Goal: Task Accomplishment & Management: Manage account settings

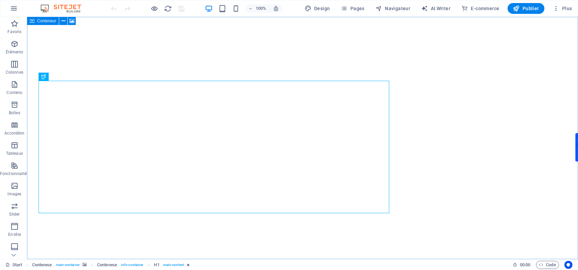
click at [45, 21] on span "Conteneur" at bounding box center [46, 21] width 19 height 4
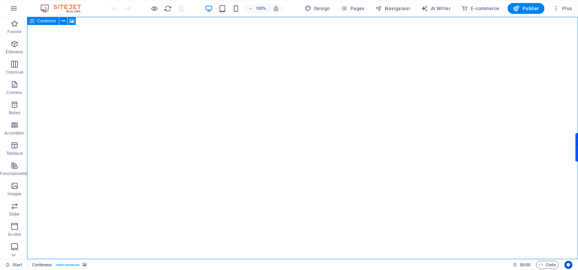
click at [45, 21] on span "Conteneur" at bounding box center [46, 21] width 19 height 4
drag, startPoint x: 45, startPoint y: 21, endPoint x: 11, endPoint y: 15, distance: 34.4
click at [45, 21] on span "Conteneur" at bounding box center [46, 21] width 19 height 4
select select "vh"
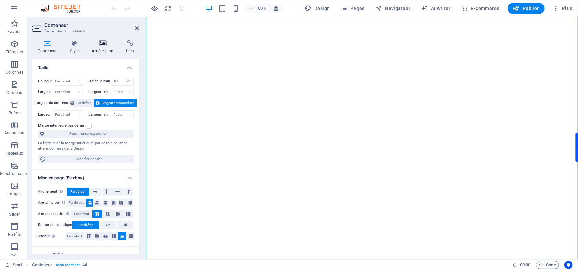
click at [103, 47] on h4 "Arrière-plan" at bounding box center [104, 47] width 34 height 14
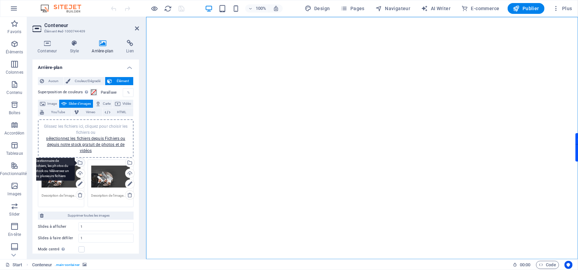
click at [75, 162] on div "Sélectionnez les fichiers depuis le Gestionnaire de fichiers, les photos du sto…" at bounding box center [53, 163] width 44 height 36
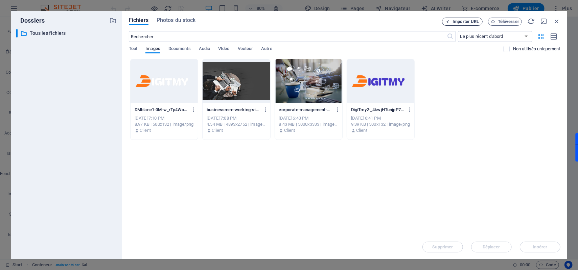
click at [460, 20] on span "Importer URL" at bounding box center [466, 22] width 26 height 4
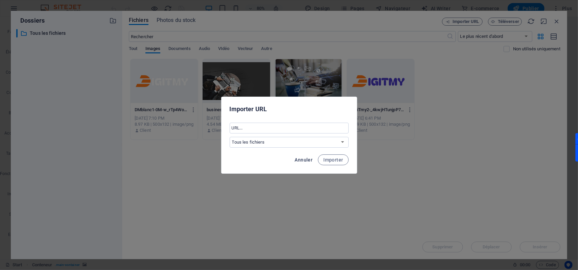
click at [307, 156] on button "Annuler" at bounding box center [303, 160] width 23 height 11
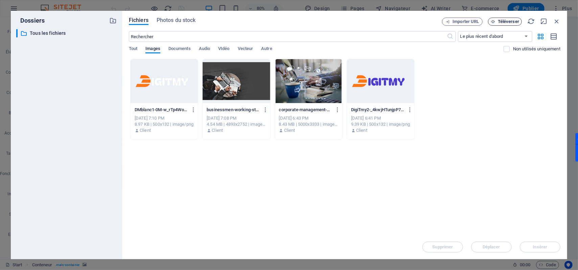
click at [503, 20] on span "Téléverser" at bounding box center [508, 22] width 21 height 4
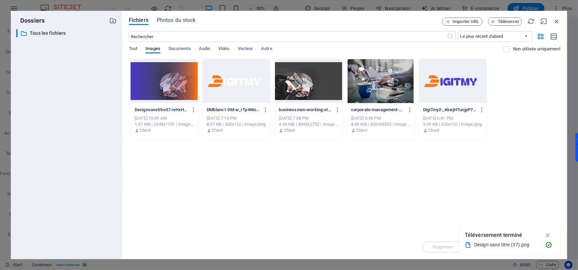
click at [175, 92] on div at bounding box center [164, 81] width 67 height 44
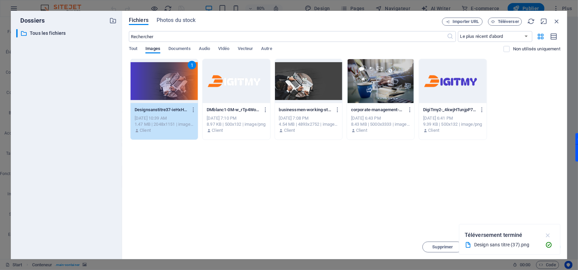
click at [547, 234] on icon "button" at bounding box center [548, 235] width 8 height 7
drag, startPoint x: 540, startPoint y: 244, endPoint x: 394, endPoint y: 227, distance: 147.1
click at [540, 244] on button "Insérer" at bounding box center [540, 247] width 41 height 11
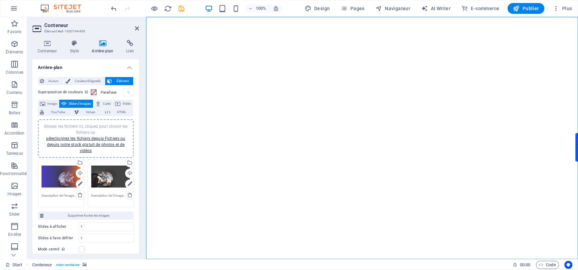
click at [106, 179] on div "Glissez les fichiers ici, cliquez pour choisir les fichiers ou sélectionnez les…" at bounding box center [110, 176] width 39 height 27
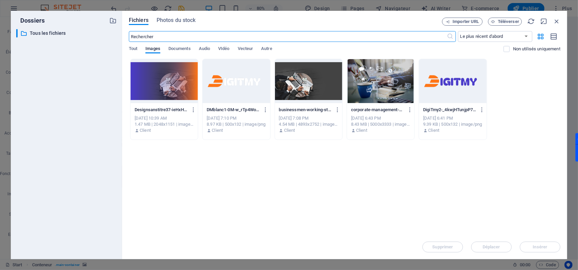
click at [169, 92] on div at bounding box center [164, 81] width 67 height 44
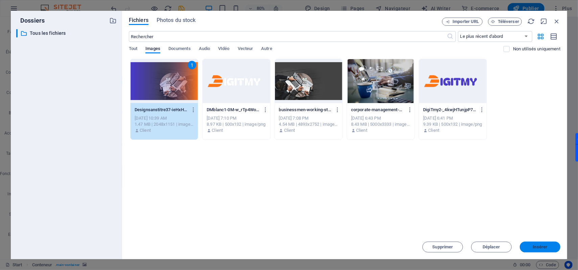
drag, startPoint x: 542, startPoint y: 248, endPoint x: 396, endPoint y: 231, distance: 147.1
click at [542, 248] on span "Insérer" at bounding box center [540, 247] width 15 height 4
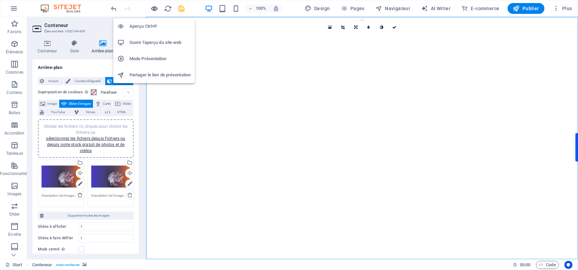
click at [155, 10] on icon "button" at bounding box center [155, 9] width 8 height 8
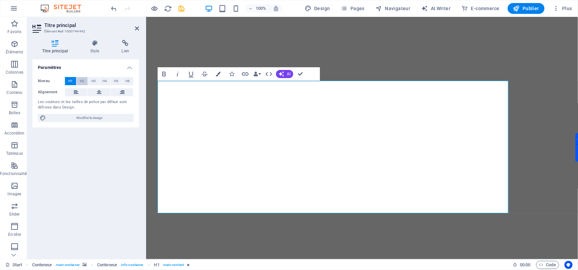
click at [80, 80] on span "H2" at bounding box center [82, 81] width 4 height 8
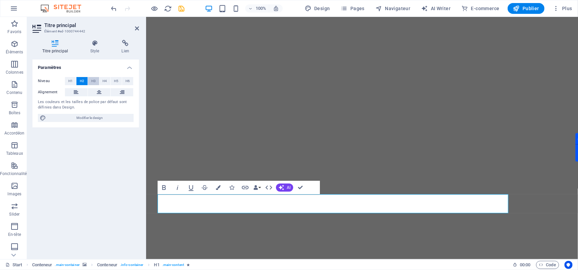
click at [94, 81] on span "H3" at bounding box center [93, 81] width 4 height 8
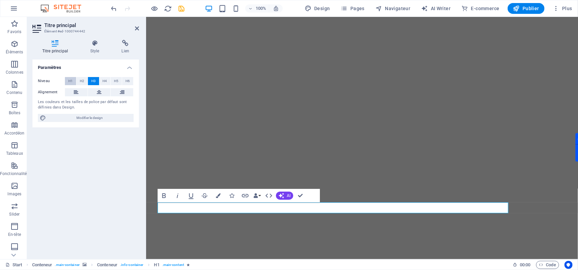
click at [69, 80] on span "H1" at bounding box center [70, 81] width 4 height 8
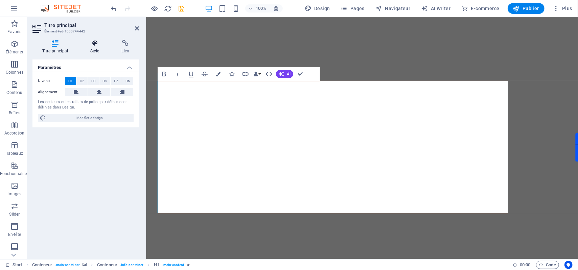
click at [93, 48] on h4 "Style" at bounding box center [95, 47] width 31 height 14
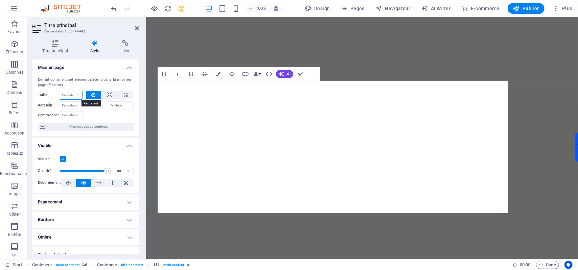
click at [77, 98] on select "Par défaut auto px % 1/1 1/2 1/3 1/4 1/5 1/6 1/7 1/8 1/9 1/10" at bounding box center [71, 95] width 22 height 8
select select "1/7"
click at [72, 92] on select "Par défaut auto px % 1/1 1/2 1/3 1/4 1/5 1/6 1/7 1/8 1/9 1/10" at bounding box center [71, 95] width 22 height 8
type input "14.28"
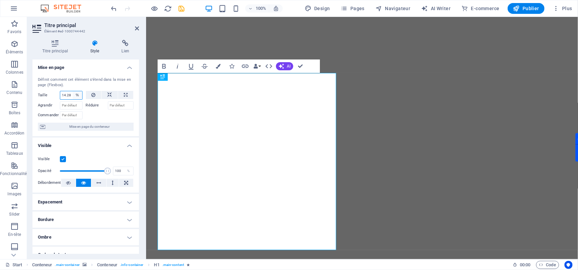
click at [73, 95] on select "Par défaut auto px % 1/1 1/2 1/3 1/4 1/5 1/6 1/7 1/8 1/9 1/10" at bounding box center [77, 95] width 9 height 8
select select "1/1"
click at [73, 92] on select "Par défaut auto px % 1/1 1/2 1/3 1/4 1/5 1/6 1/7 1/8 1/9 1/10" at bounding box center [77, 95] width 9 height 8
type input "100"
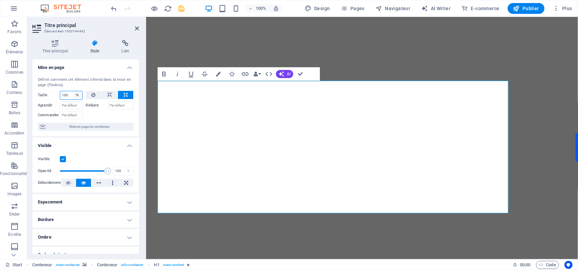
click at [74, 95] on select "Par défaut auto px % 1/1 1/2 1/3 1/4 1/5 1/6 1/7 1/8 1/9 1/10" at bounding box center [77, 95] width 9 height 8
select select "1/4"
click at [73, 92] on select "Par défaut auto px % 1/1 1/2 1/3 1/4 1/5 1/6 1/7 1/8 1/9 1/10" at bounding box center [77, 95] width 9 height 8
type input "25"
select select "%"
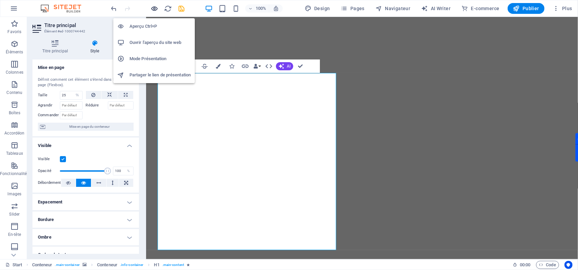
click at [154, 11] on icon "button" at bounding box center [155, 9] width 8 height 8
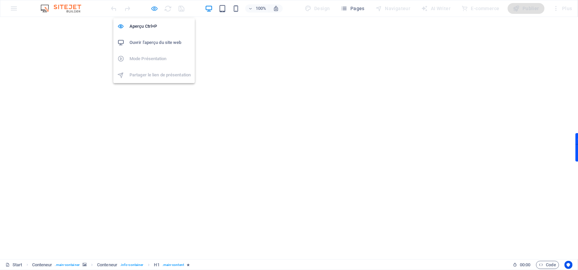
click at [154, 8] on icon "button" at bounding box center [155, 9] width 8 height 8
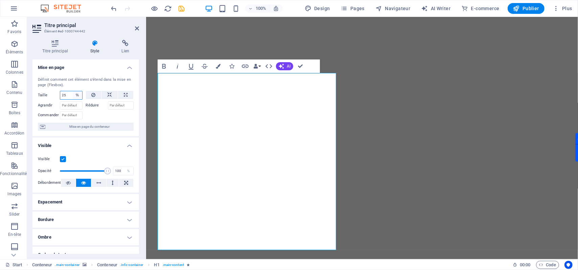
click at [77, 97] on select "Par défaut auto px % 1/1 1/2 1/3 1/4 1/5 1/6 1/7 1/8 1/9 1/10" at bounding box center [77, 95] width 9 height 8
select select "aa6keadl9m"
click at [73, 92] on select "Par défaut auto px % 1/1 1/2 1/3 1/4 1/5 1/6 1/7 1/8 1/9 1/10" at bounding box center [77, 95] width 9 height 8
select select "DISABLED_OPTION_VALUE"
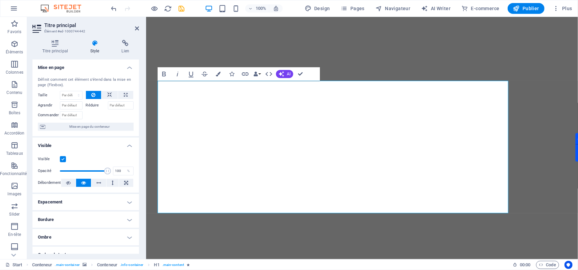
click at [111, 116] on div at bounding box center [110, 115] width 48 height 10
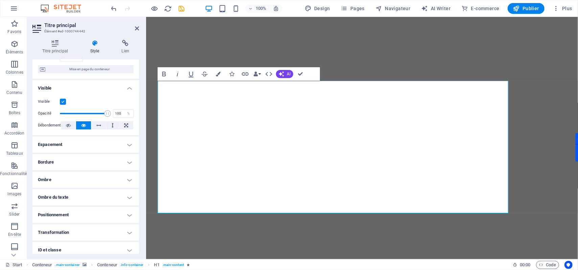
scroll to position [97, 0]
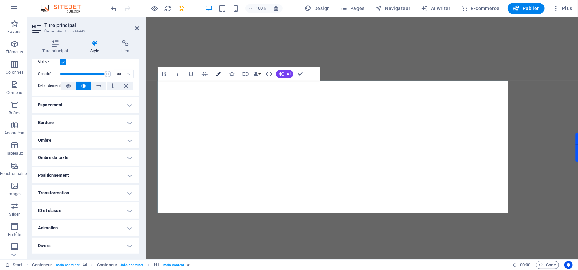
click at [216, 75] on icon "button" at bounding box center [218, 74] width 5 height 5
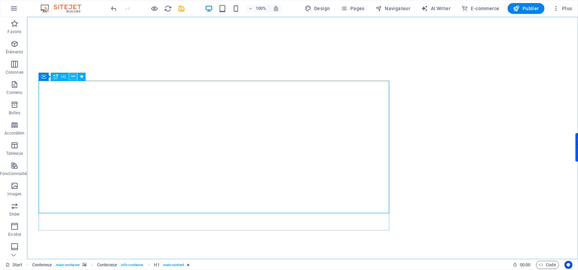
click at [73, 78] on icon at bounding box center [73, 76] width 4 height 7
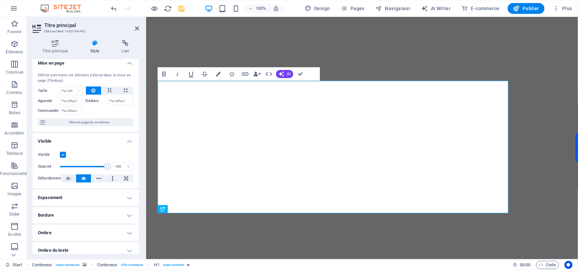
scroll to position [0, 0]
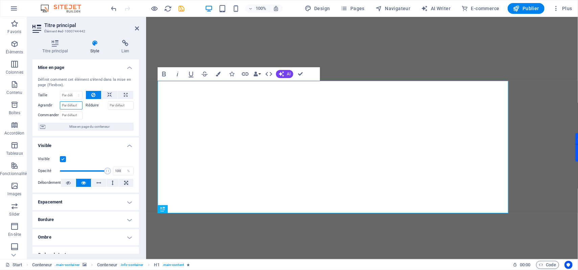
click at [77, 107] on input "Agrandir" at bounding box center [71, 105] width 23 height 8
click at [76, 96] on select "Par défaut auto px % 1/1 1/2 1/3 1/4 1/5 1/6 1/7 1/8 1/9 1/10" at bounding box center [71, 95] width 22 height 8
click at [60, 92] on select "Par défaut auto px % 1/1 1/2 1/3 1/4 1/5 1/6 1/7 1/8 1/9 1/10" at bounding box center [71, 95] width 22 height 8
select select "DISABLED_OPTION_VALUE"
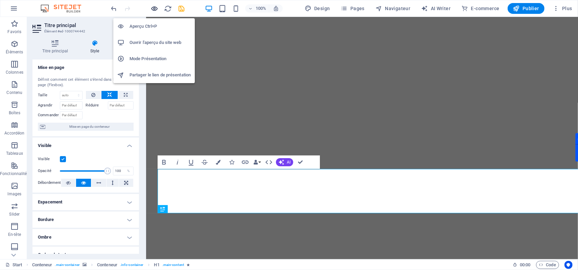
click at [154, 7] on icon "button" at bounding box center [155, 9] width 8 height 8
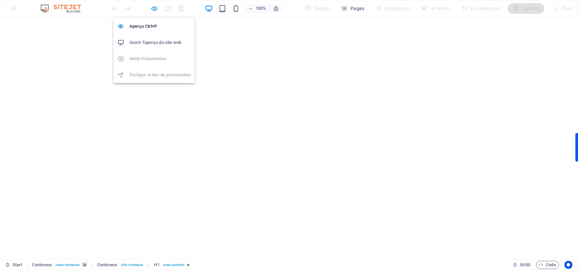
click at [154, 9] on icon "button" at bounding box center [155, 9] width 8 height 8
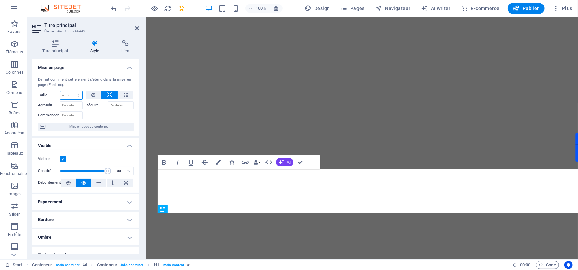
click at [75, 96] on select "Par défaut auto px % 1/1 1/2 1/3 1/4 1/5 1/6 1/7 1/8 1/9 1/10" at bounding box center [71, 95] width 22 height 8
click at [60, 92] on select "Par défaut auto px % 1/1 1/2 1/3 1/4 1/5 1/6 1/7 1/8 1/9 1/10" at bounding box center [71, 95] width 22 height 8
click at [78, 96] on select "Par défaut auto px % 1/1 1/2 1/3 1/4 1/5 1/6 1/7 1/8 1/9 1/10" at bounding box center [71, 95] width 22 height 8
select select "1/9"
click at [72, 92] on select "Par défaut auto px % 1/1 1/2 1/3 1/4 1/5 1/6 1/7 1/8 1/9 1/10" at bounding box center [71, 95] width 22 height 8
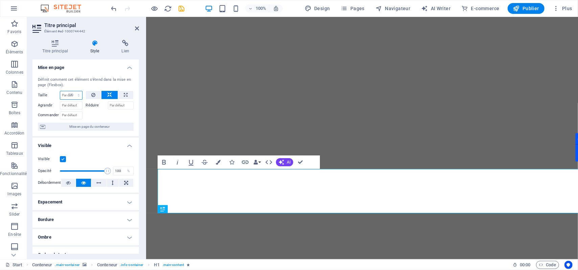
type input "11.11"
select select "%"
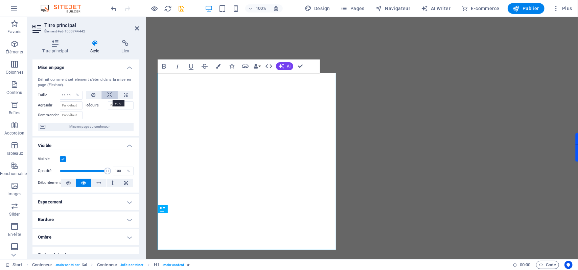
click at [113, 93] on button at bounding box center [109, 95] width 16 height 8
select select "DISABLED_OPTION_VALUE"
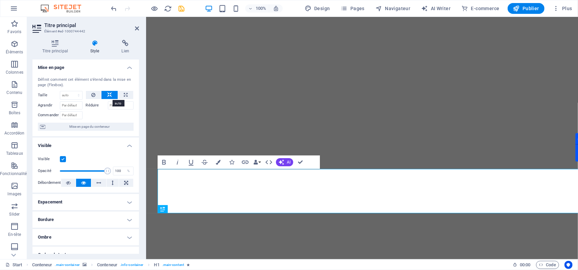
click at [110, 94] on icon at bounding box center [109, 95] width 5 height 8
click at [124, 95] on icon at bounding box center [126, 95] width 4 height 8
type input "100"
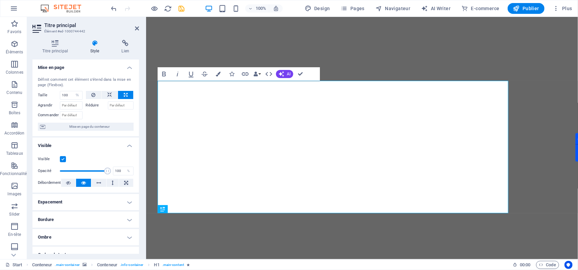
click at [124, 95] on icon at bounding box center [126, 95] width 4 height 8
click at [77, 97] on select "Par défaut auto px % 1/1 1/2 1/3 1/4 1/5 1/6 1/7 1/8 1/9 1/10" at bounding box center [77, 95] width 9 height 8
select select "auto"
click at [73, 92] on select "Par défaut auto px % 1/1 1/2 1/3 1/4 1/5 1/6 1/7 1/8 1/9 1/10" at bounding box center [77, 95] width 9 height 8
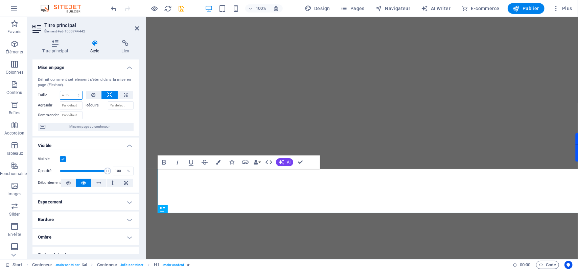
click at [74, 98] on select "Par défaut auto px % 1/1 1/2 1/3 1/4 1/5 1/6 1/7 1/8 1/9 1/10" at bounding box center [71, 95] width 22 height 8
click at [60, 92] on select "Par défaut auto px % 1/1 1/2 1/3 1/4 1/5 1/6 1/7 1/8 1/9 1/10" at bounding box center [71, 95] width 22 height 8
click at [77, 97] on select "Par défaut auto px % 1/1 1/2 1/3 1/4 1/5 1/6 1/7 1/8 1/9 1/10" at bounding box center [71, 95] width 22 height 8
click at [60, 92] on select "Par défaut auto px % 1/1 1/2 1/3 1/4 1/5 1/6 1/7 1/8 1/9 1/10" at bounding box center [71, 95] width 22 height 8
select select "DISABLED_OPTION_VALUE"
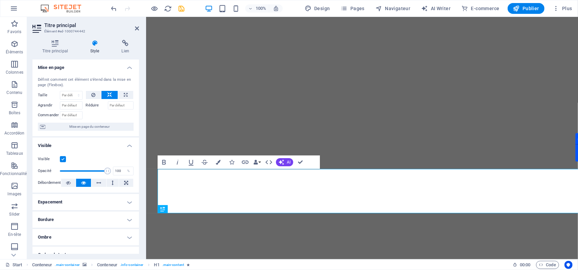
click at [109, 98] on icon at bounding box center [109, 95] width 5 height 8
click at [97, 96] on button at bounding box center [94, 95] width 16 height 8
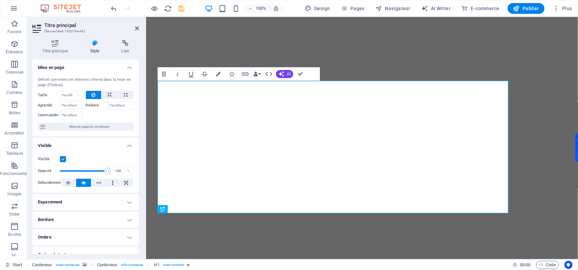
click at [95, 104] on label "Réduire" at bounding box center [97, 105] width 22 height 8
click at [108, 104] on input "Réduire" at bounding box center [121, 105] width 26 height 8
type input "&"
type input "é"
type input "16"
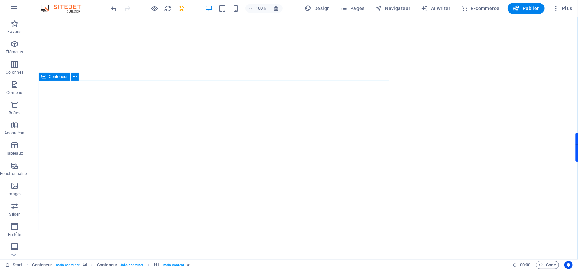
click at [46, 77] on icon at bounding box center [43, 77] width 5 height 8
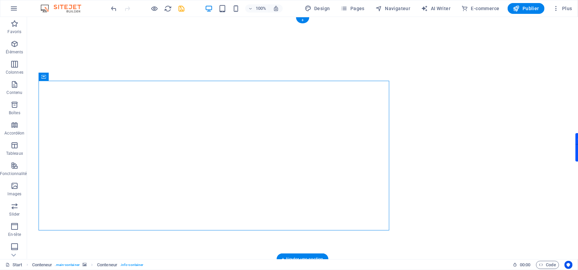
drag, startPoint x: 75, startPoint y: 94, endPoint x: 43, endPoint y: 82, distance: 34.2
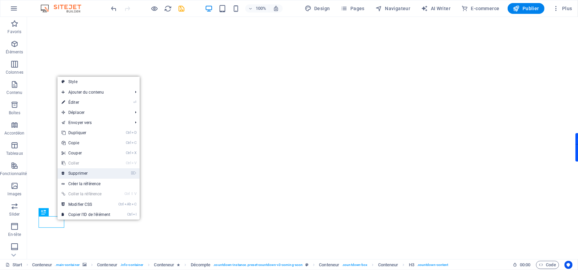
click at [81, 174] on link "⌦ Supprimer" at bounding box center [85, 173] width 57 height 10
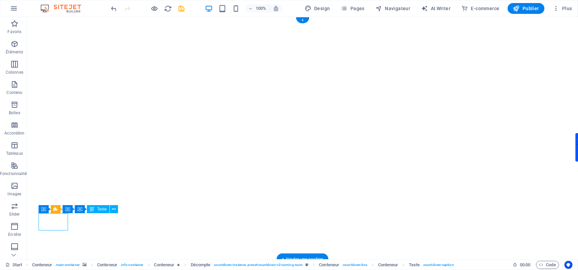
drag, startPoint x: 53, startPoint y: 218, endPoint x: 81, endPoint y: 235, distance: 32.2
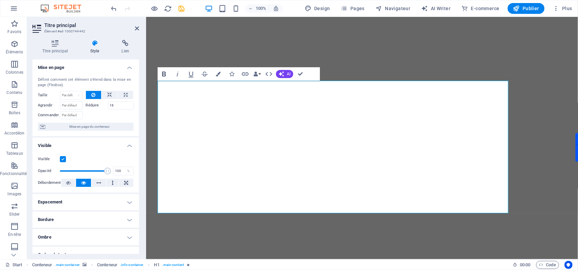
click at [165, 74] on icon "button" at bounding box center [164, 74] width 4 height 5
click at [97, 48] on h4 "Style" at bounding box center [95, 47] width 31 height 14
click at [54, 49] on h4 "Titre principal" at bounding box center [56, 47] width 48 height 14
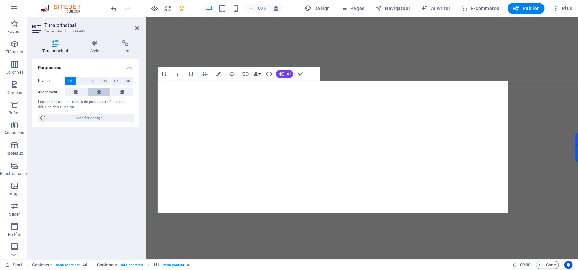
click at [100, 94] on icon at bounding box center [99, 92] width 5 height 8
click at [78, 93] on icon at bounding box center [76, 92] width 5 height 8
drag, startPoint x: 95, startPoint y: 116, endPoint x: 141, endPoint y: 103, distance: 47.8
click at [95, 116] on span "Modifier le design" at bounding box center [90, 118] width 84 height 8
select select "px"
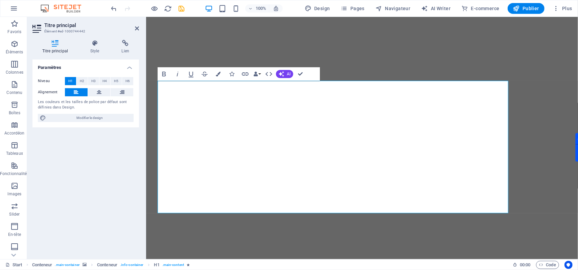
select select "300"
select select "px"
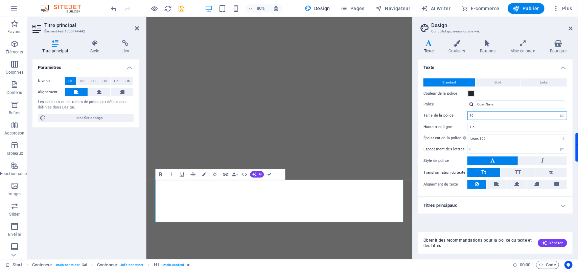
click at [479, 116] on input "16" at bounding box center [517, 116] width 99 height 8
click at [536, 116] on input "13" at bounding box center [517, 116] width 99 height 8
type input "13"
click at [517, 9] on icon "button" at bounding box center [516, 8] width 7 height 7
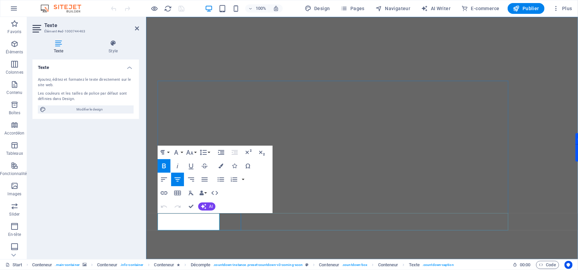
click at [107, 49] on h4 "Style" at bounding box center [114, 47] width 52 height 14
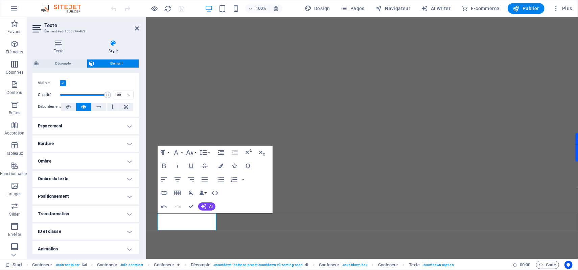
scroll to position [112, 0]
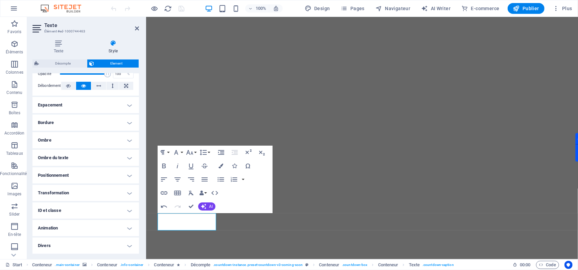
click at [122, 65] on span "Element" at bounding box center [116, 64] width 41 height 8
click at [222, 166] on icon "button" at bounding box center [220, 166] width 5 height 5
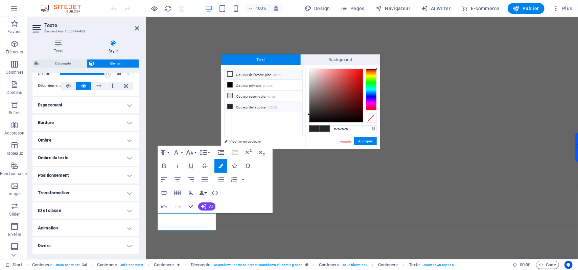
click at [235, 74] on li "Couleur de l'arrière-plan #ffffff" at bounding box center [264, 74] width 78 height 11
click at [241, 84] on li "Couleur primaire #000000" at bounding box center [264, 85] width 78 height 11
click at [245, 75] on li "Couleur de l'arrière-plan #ffffff" at bounding box center [264, 74] width 78 height 11
click at [345, 140] on link "Annuler" at bounding box center [345, 141] width 13 height 5
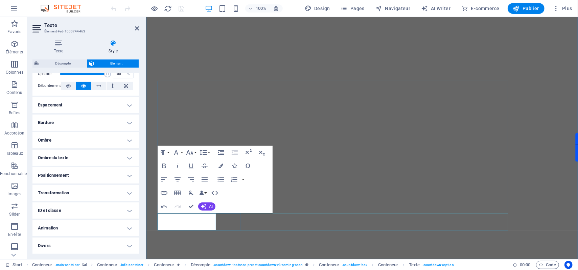
click at [222, 166] on icon "button" at bounding box center [220, 166] width 5 height 5
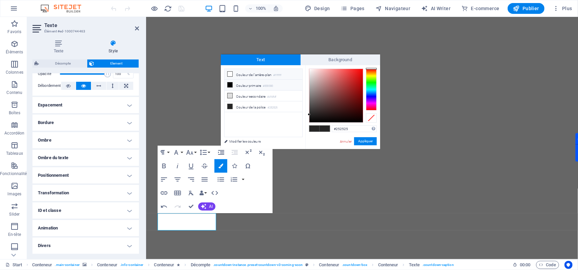
click at [271, 84] on small "#000000" at bounding box center [268, 86] width 10 height 5
drag, startPoint x: 313, startPoint y: 77, endPoint x: 306, endPoint y: 64, distance: 14.4
click at [306, 64] on div "Text Background less Couleur de l'arrière-plan #ffffff Couleur primaire #000000…" at bounding box center [300, 101] width 159 height 95
type input "#000000"
click at [363, 143] on button "Appliquer" at bounding box center [365, 141] width 23 height 8
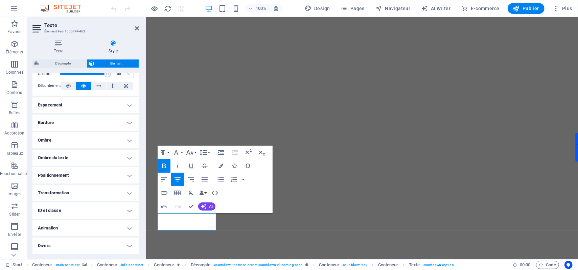
click at [276, 194] on div "Conteneur H1 Conteneur Conteneur Conteneur Conteneur Présélection Conteneur Pré…" at bounding box center [362, 138] width 432 height 242
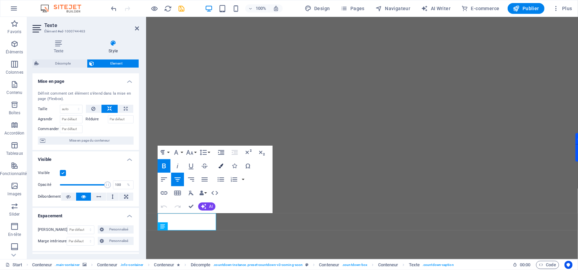
click at [217, 168] on button "Colors" at bounding box center [220, 166] width 13 height 14
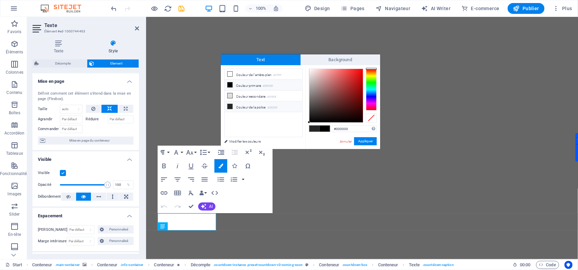
click at [271, 87] on small "#000000" at bounding box center [268, 86] width 10 height 5
drag, startPoint x: 311, startPoint y: 84, endPoint x: 299, endPoint y: 66, distance: 21.8
click at [299, 66] on div "less Couleur de l'arrière-plan #ffffff Couleur primaire #000000 Couleur seconda…" at bounding box center [300, 107] width 159 height 84
type input "#f4f3f3"
click at [309, 71] on div at bounding box center [309, 71] width 2 height 2
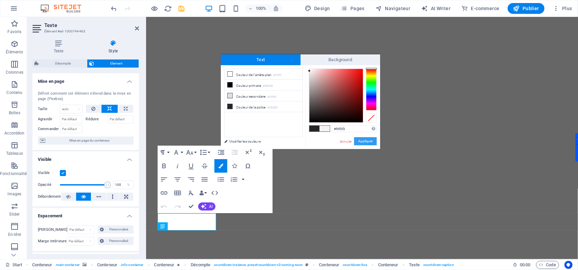
click at [356, 142] on button "Appliquer" at bounding box center [365, 141] width 23 height 8
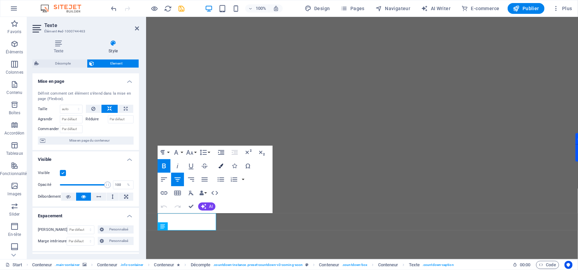
click at [219, 166] on icon "button" at bounding box center [220, 166] width 5 height 5
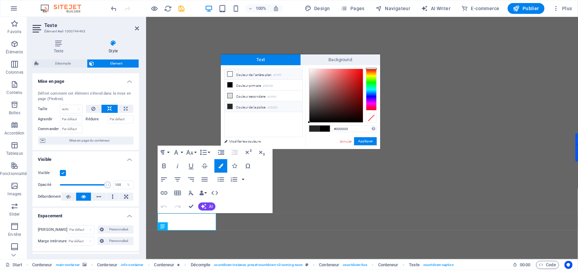
click at [253, 74] on li "Couleur de l'arrière-plan #ffffff" at bounding box center [264, 74] width 78 height 11
click at [257, 86] on li "Couleur primaire #000000" at bounding box center [264, 85] width 78 height 11
drag, startPoint x: 311, startPoint y: 80, endPoint x: 305, endPoint y: 66, distance: 15.1
click at [305, 66] on div "less Couleur de l'arrière-plan #ffffff Couleur primaire #000000 Couleur seconda…" at bounding box center [300, 107] width 159 height 84
click at [309, 72] on div at bounding box center [309, 72] width 2 height 2
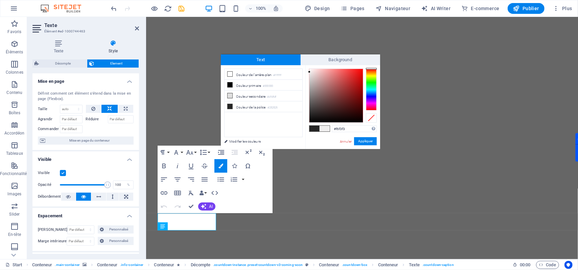
click at [310, 71] on div at bounding box center [309, 72] width 2 height 2
click at [310, 69] on div at bounding box center [309, 70] width 2 height 2
click at [275, 92] on li "Couleur secondaire #dfdfdf" at bounding box center [264, 96] width 78 height 11
drag, startPoint x: 311, startPoint y: 74, endPoint x: 309, endPoint y: 69, distance: 5.3
click at [309, 69] on div at bounding box center [335, 95] width 53 height 53
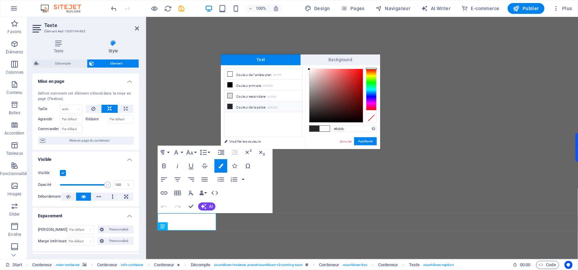
click at [265, 103] on li "Couleur de la police #252525" at bounding box center [264, 106] width 78 height 11
click at [311, 70] on div at bounding box center [335, 95] width 53 height 53
type input "#f7f6f6"
click at [309, 70] on div at bounding box center [309, 70] width 2 height 2
click at [354, 142] on button "Appliquer" at bounding box center [365, 141] width 23 height 8
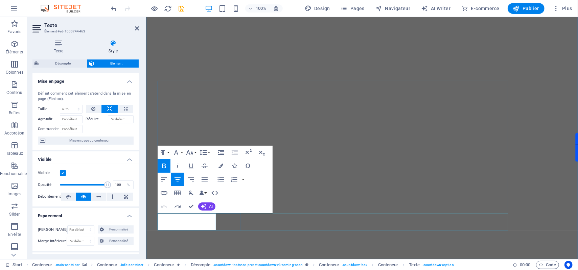
click at [165, 168] on icon "button" at bounding box center [164, 166] width 4 height 5
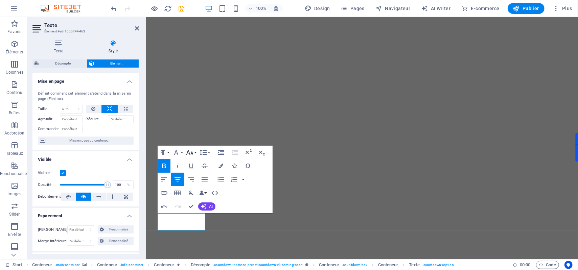
click at [191, 153] on icon "button" at bounding box center [189, 152] width 7 height 5
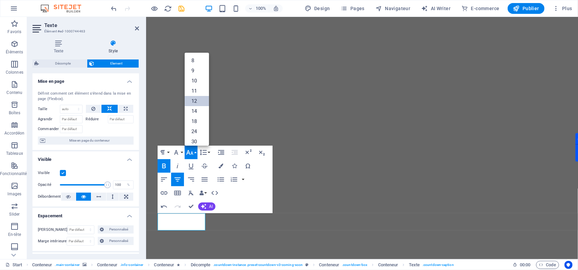
click at [195, 99] on link "12" at bounding box center [197, 101] width 24 height 10
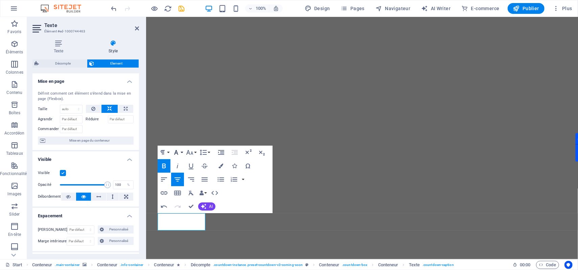
click at [181, 153] on button "Font Family" at bounding box center [177, 153] width 13 height 14
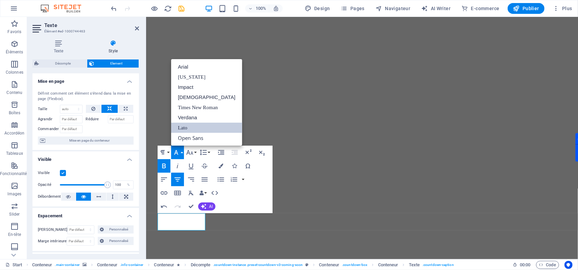
scroll to position [0, 0]
click at [191, 88] on link "Impact" at bounding box center [206, 87] width 71 height 10
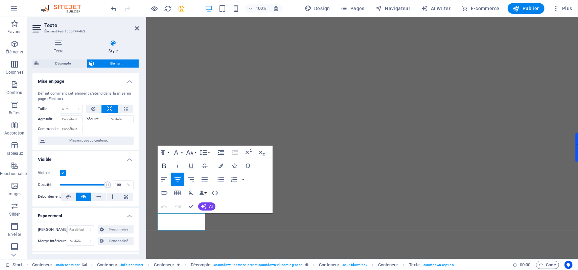
click at [165, 167] on icon "button" at bounding box center [164, 166] width 4 height 5
click at [168, 167] on icon "button" at bounding box center [164, 166] width 8 height 8
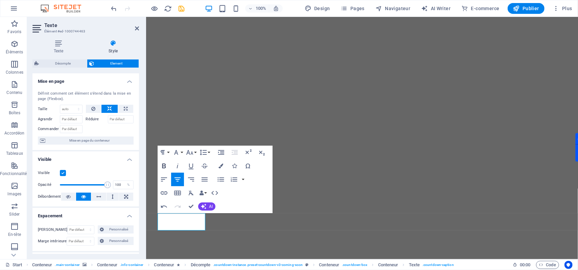
click at [168, 167] on icon "button" at bounding box center [164, 166] width 8 height 8
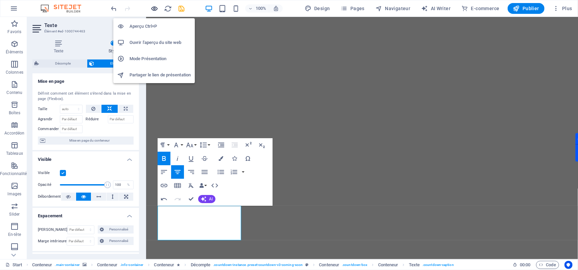
click at [157, 7] on icon "button" at bounding box center [155, 9] width 8 height 8
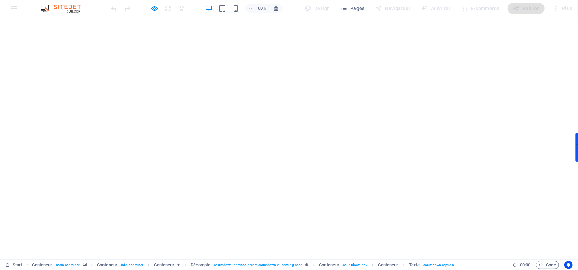
scroll to position [9, 0]
click at [155, 9] on icon "button" at bounding box center [155, 9] width 8 height 8
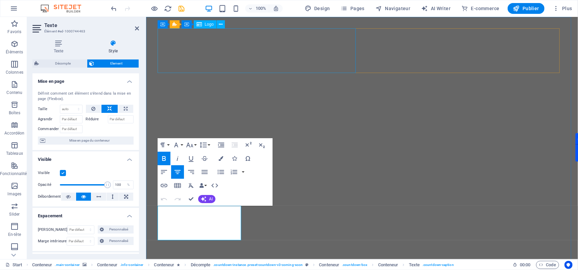
scroll to position [0, 0]
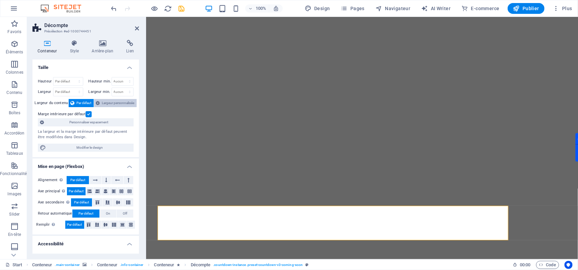
click at [99, 101] on button "Largeur personnalisée" at bounding box center [115, 103] width 43 height 8
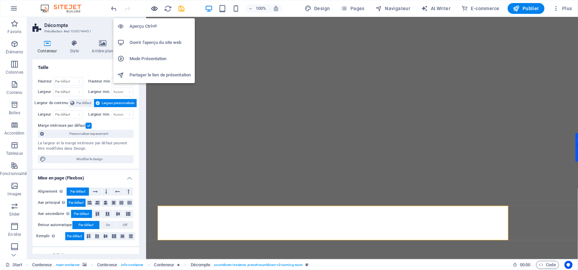
click at [155, 11] on icon "button" at bounding box center [155, 9] width 8 height 8
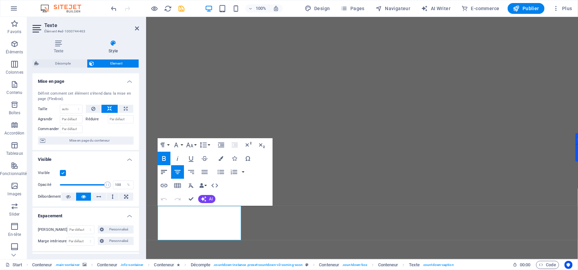
click at [164, 171] on icon "button" at bounding box center [164, 172] width 8 height 8
click at [112, 111] on button at bounding box center [109, 109] width 16 height 8
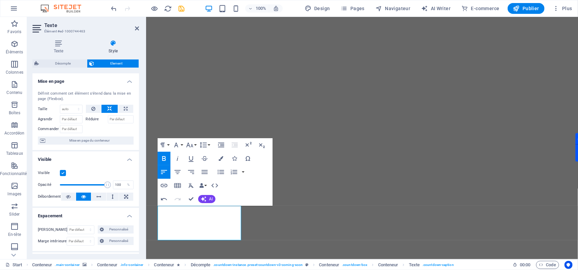
click at [108, 110] on icon at bounding box center [109, 109] width 5 height 8
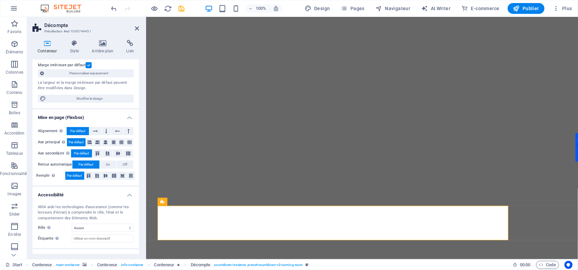
scroll to position [89, 0]
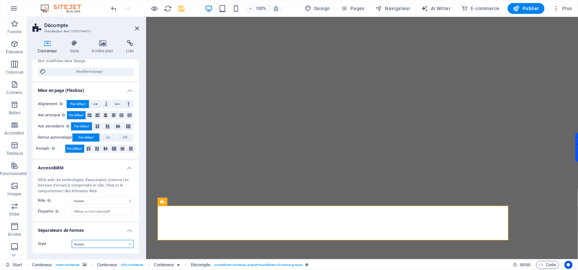
click at [103, 243] on select "Aucun Triangle Carré Diagonale Polygone 1 Polygone 2 Zigzag Plusieurs zigzags V…" at bounding box center [103, 244] width 62 height 8
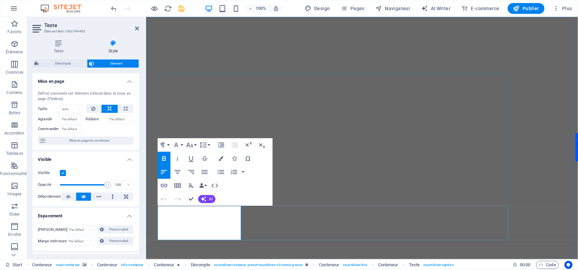
click at [222, 156] on button "Colors" at bounding box center [220, 159] width 13 height 14
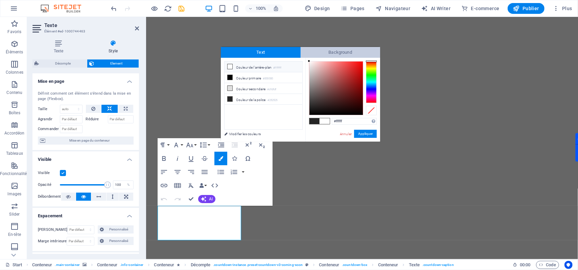
drag, startPoint x: 314, startPoint y: 77, endPoint x: 303, endPoint y: 55, distance: 24.4
click at [303, 55] on div "Text Background less Couleur de l'arrière-plan #ffffff Couleur primaire #000000…" at bounding box center [300, 94] width 159 height 95
type input "#a4a4a4"
click at [308, 80] on div at bounding box center [309, 80] width 2 height 2
click at [356, 134] on button "Appliquer" at bounding box center [365, 134] width 23 height 8
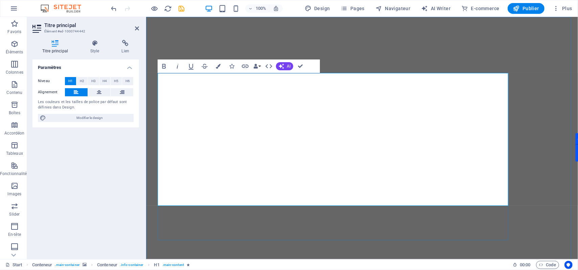
click at [96, 50] on h4 "Style" at bounding box center [95, 47] width 31 height 14
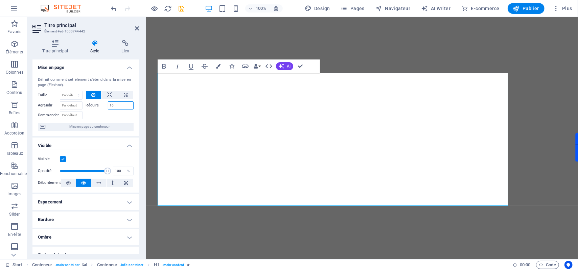
click at [115, 107] on input "16" at bounding box center [121, 105] width 26 height 8
type input "13"
click at [101, 115] on div at bounding box center [110, 115] width 48 height 10
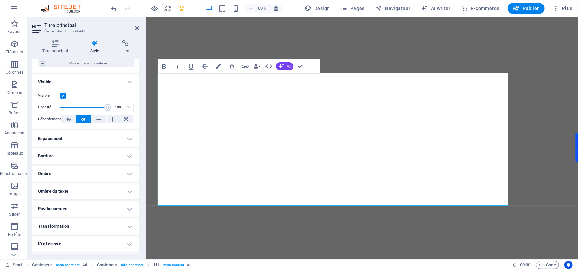
scroll to position [0, 0]
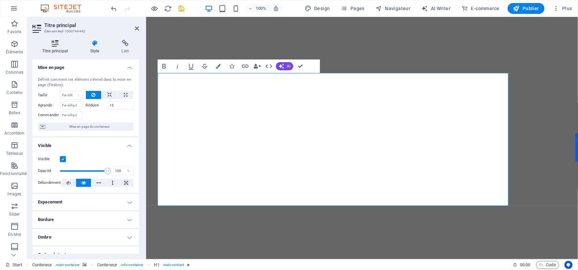
click at [64, 47] on h4 "Titre principal" at bounding box center [56, 47] width 48 height 14
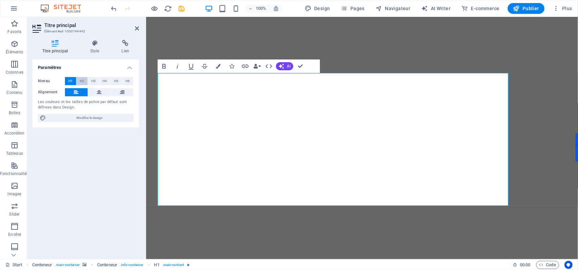
click at [83, 80] on span "H2" at bounding box center [82, 81] width 4 height 8
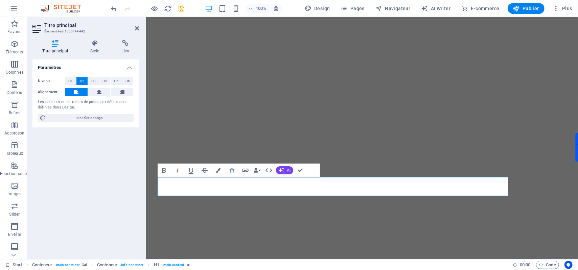
click at [127, 70] on h4 "Paramètres" at bounding box center [85, 66] width 107 height 12
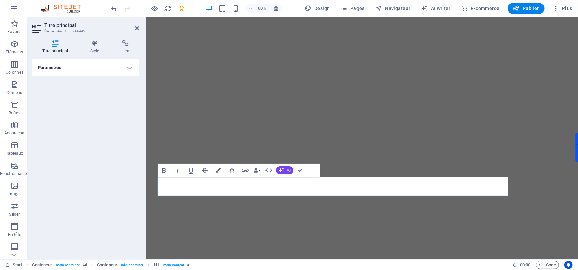
click at [127, 68] on h4 "Paramètres" at bounding box center [85, 68] width 107 height 16
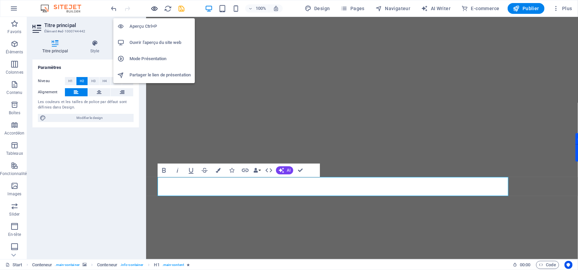
click at [152, 10] on icon "button" at bounding box center [155, 9] width 8 height 8
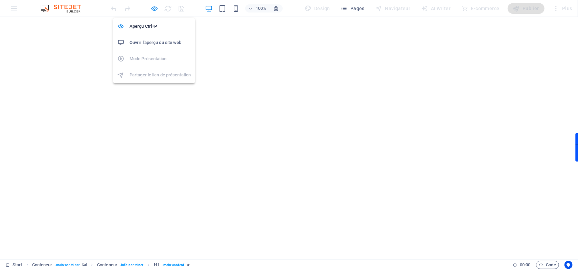
click at [156, 6] on icon "button" at bounding box center [155, 9] width 8 height 8
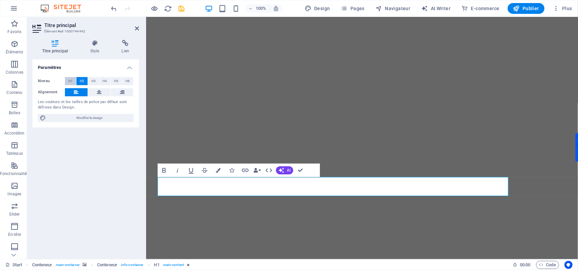
click at [73, 81] on button "H1" at bounding box center [70, 81] width 11 height 8
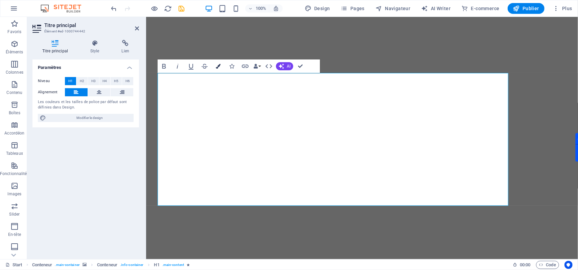
click at [219, 66] on icon "button" at bounding box center [218, 66] width 5 height 5
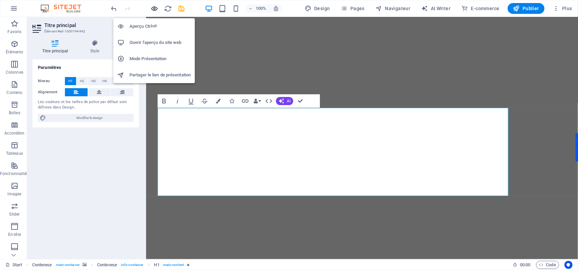
click at [154, 10] on icon "button" at bounding box center [155, 9] width 8 height 8
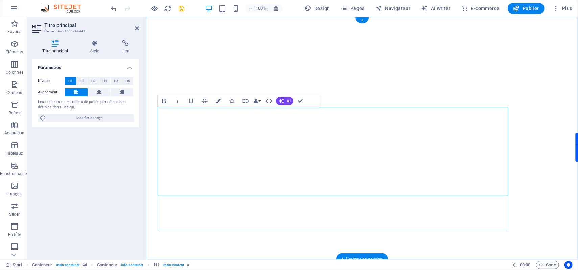
click at [100, 46] on icon at bounding box center [94, 43] width 29 height 7
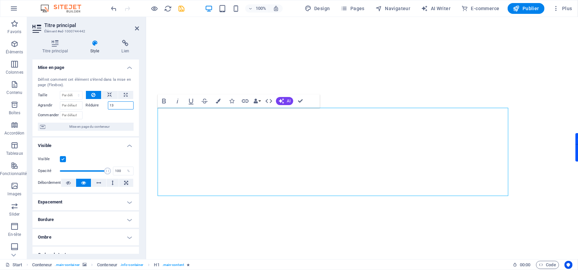
click at [114, 108] on input "13" at bounding box center [121, 105] width 26 height 8
type input "16"
click at [126, 47] on h4 "Lien" at bounding box center [125, 47] width 27 height 14
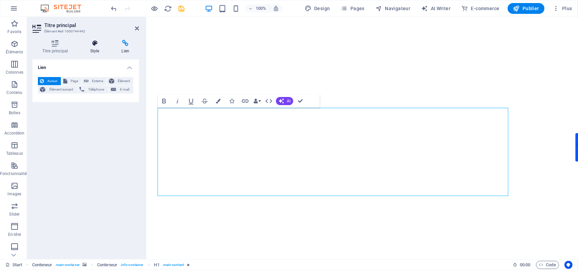
click at [98, 46] on icon at bounding box center [94, 43] width 29 height 7
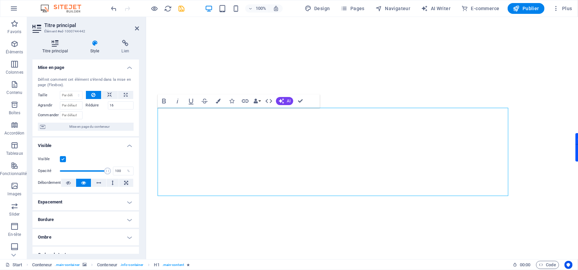
click at [47, 50] on h4 "Titre principal" at bounding box center [56, 47] width 48 height 14
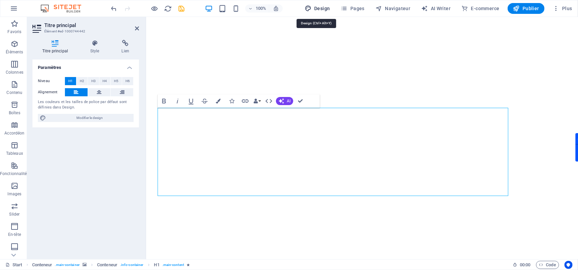
click at [327, 11] on span "Design" at bounding box center [317, 8] width 25 height 7
select select "px"
select select "300"
select select "px"
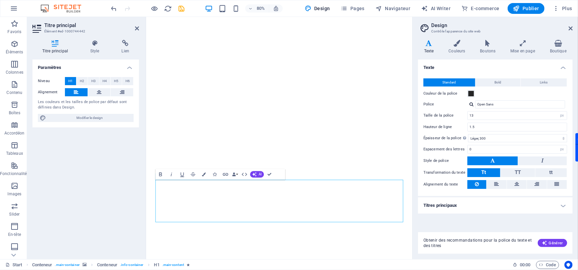
click at [507, 160] on button at bounding box center [492, 161] width 50 height 9
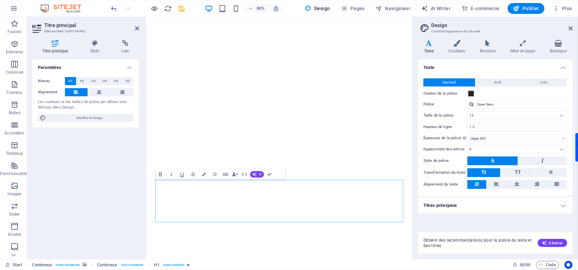
click at [171, 175] on icon "button" at bounding box center [171, 174] width 6 height 6
click at [237, 175] on button "Data Bindings" at bounding box center [234, 174] width 7 height 11
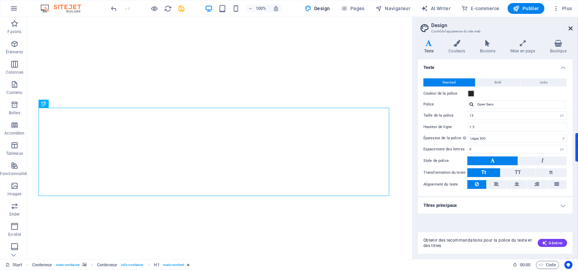
click at [571, 29] on icon at bounding box center [571, 28] width 4 height 5
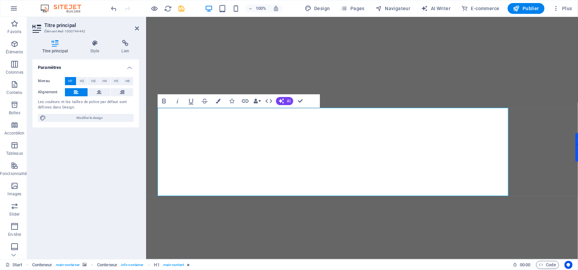
click at [53, 45] on icon at bounding box center [54, 43] width 45 height 7
click at [104, 45] on icon at bounding box center [94, 43] width 29 height 7
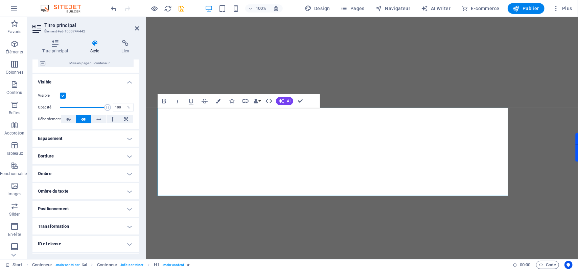
scroll to position [90, 0]
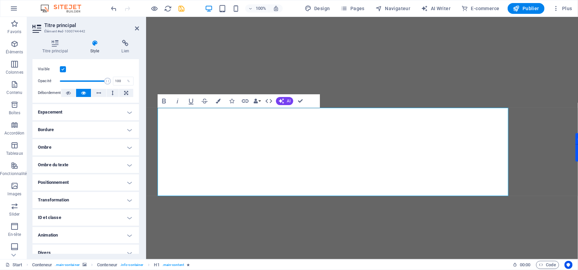
click at [73, 200] on h4 "Transformation" at bounding box center [85, 200] width 107 height 16
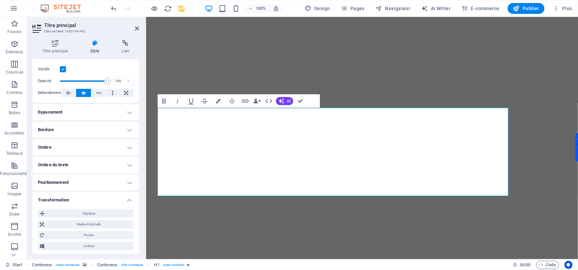
click at [72, 199] on h4 "Transformation" at bounding box center [85, 198] width 107 height 12
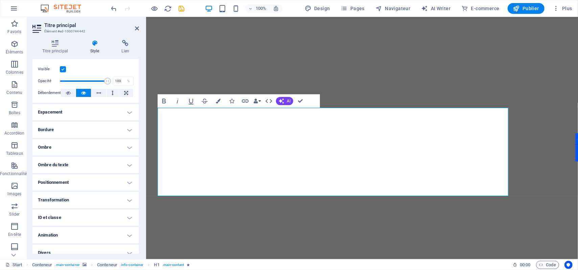
click at [71, 199] on h4 "Transformation" at bounding box center [85, 200] width 107 height 16
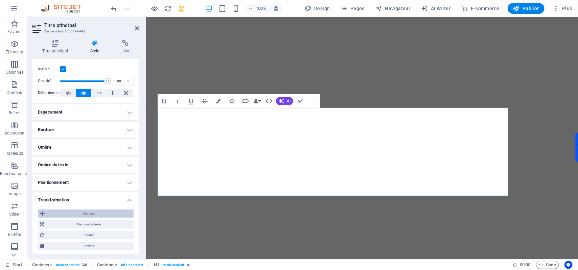
click at [82, 211] on span "Déplacer" at bounding box center [89, 214] width 85 height 8
click at [75, 227] on select "px rem % em vh vw" at bounding box center [78, 227] width 9 height 8
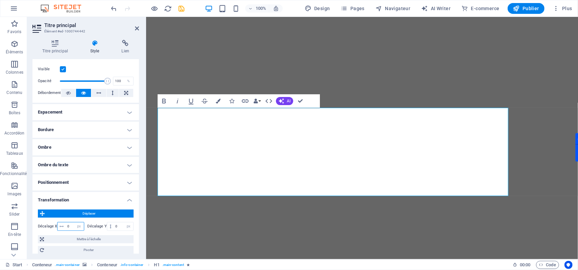
click at [69, 226] on input "0" at bounding box center [75, 227] width 18 height 8
type input "100"
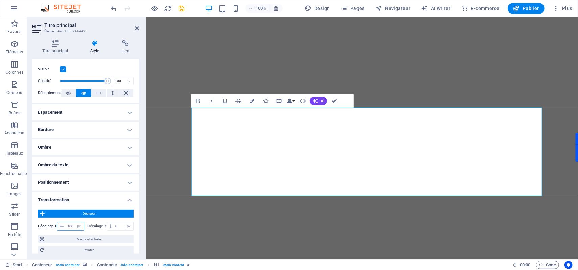
click at [70, 226] on input "100" at bounding box center [75, 227] width 18 height 8
click at [118, 225] on input "0" at bounding box center [124, 227] width 20 height 8
click at [46, 222] on div "Décalage X px rem % em vh vw Décalage Y 0 px rem % em vh vw" at bounding box center [86, 227] width 96 height 12
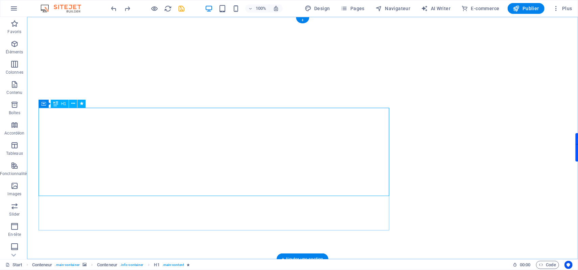
select select "px"
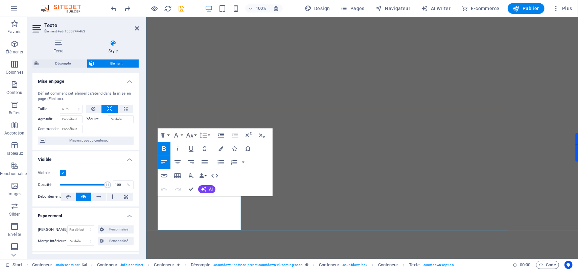
click at [222, 151] on icon "button" at bounding box center [220, 148] width 5 height 5
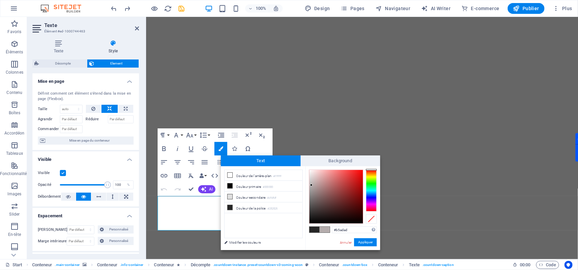
click at [311, 185] on div at bounding box center [335, 196] width 53 height 53
click at [341, 230] on input "#b5adad" at bounding box center [354, 230] width 45 height 7
type input "#e9e6e6"
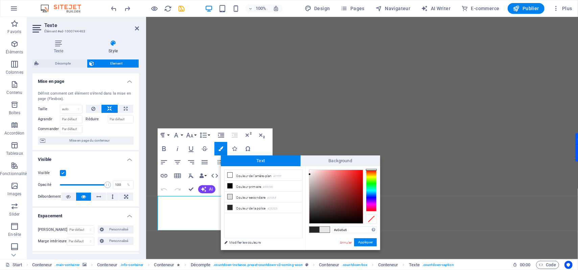
drag, startPoint x: 312, startPoint y: 182, endPoint x: 310, endPoint y: 175, distance: 7.8
click at [310, 175] on div at bounding box center [335, 196] width 53 height 53
click at [365, 244] on button "Appliquer" at bounding box center [365, 242] width 23 height 8
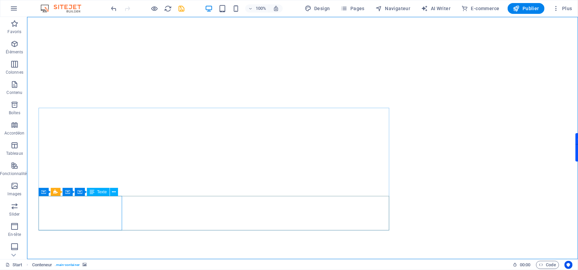
click at [102, 193] on span "Texte" at bounding box center [102, 192] width 10 height 4
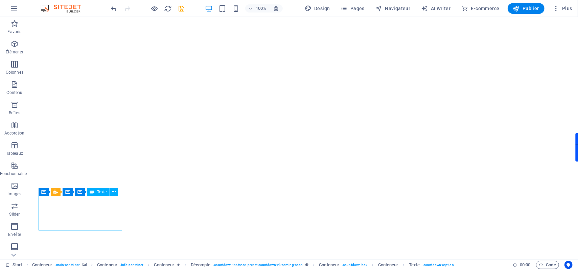
click at [100, 192] on span "Texte" at bounding box center [102, 192] width 10 height 4
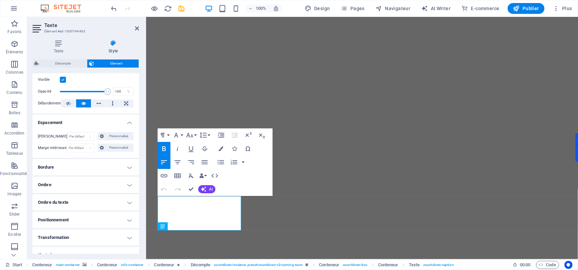
scroll to position [138, 0]
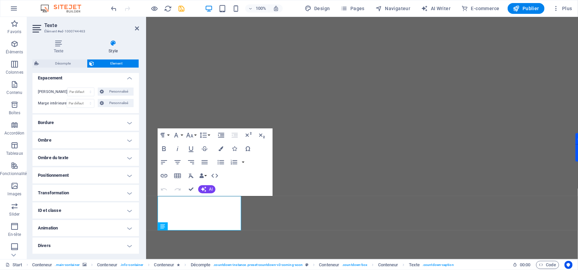
click at [84, 192] on h4 "Transformation" at bounding box center [85, 193] width 107 height 16
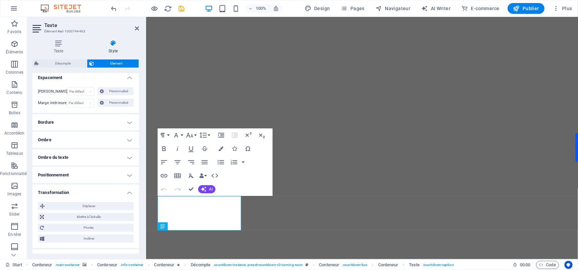
click at [84, 192] on h4 "Transformation" at bounding box center [85, 191] width 107 height 12
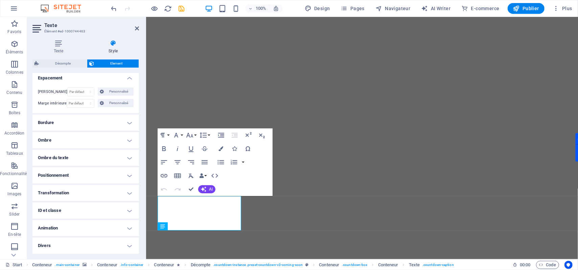
click at [93, 176] on h4 "Positionnement" at bounding box center [85, 175] width 107 height 16
click at [72, 189] on span "Statique" at bounding box center [66, 189] width 12 height 8
click at [88, 188] on span "Relative" at bounding box center [82, 189] width 11 height 8
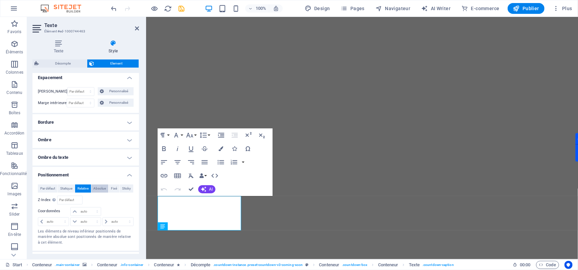
click at [103, 188] on span "Absolue" at bounding box center [99, 189] width 13 height 8
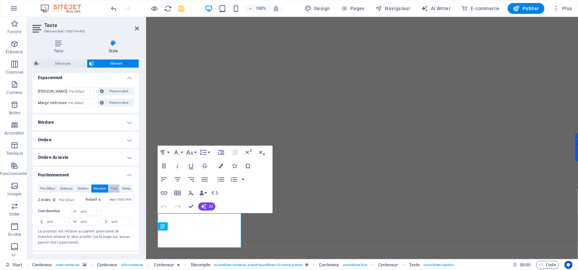
click at [117, 190] on span "Fixé" at bounding box center [114, 189] width 6 height 8
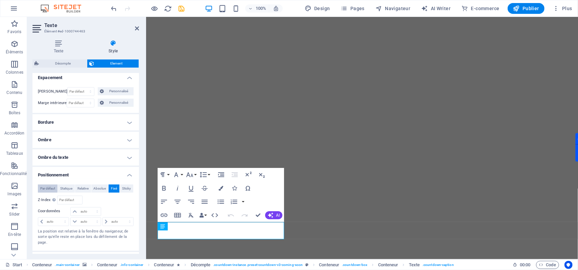
click at [55, 190] on span "Par défaut" at bounding box center [47, 189] width 15 height 8
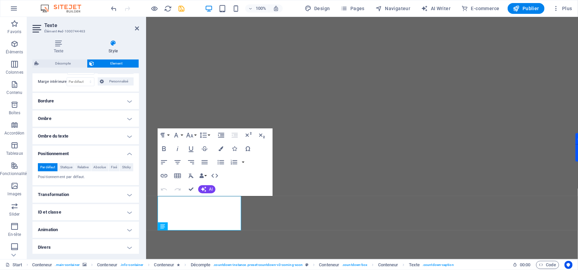
scroll to position [171, 0]
click at [70, 244] on h4 "Divers" at bounding box center [85, 245] width 107 height 16
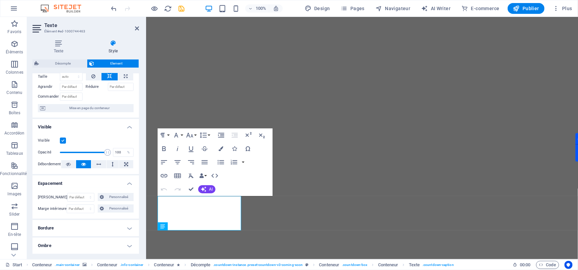
scroll to position [0, 0]
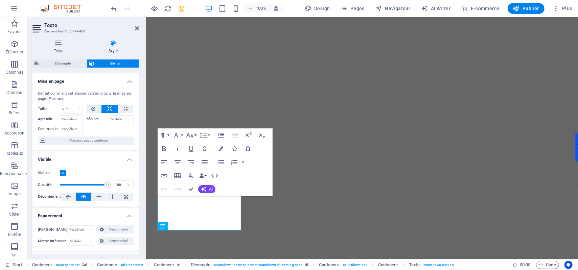
click at [307, 23] on img "1/2" at bounding box center [362, 23] width 432 height 0
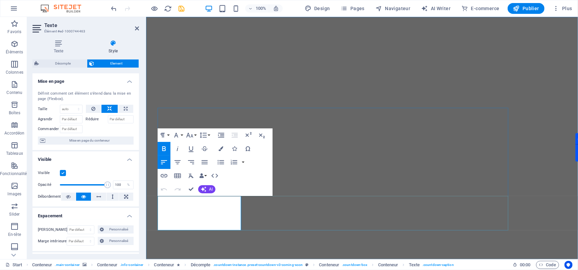
click at [219, 148] on icon "button" at bounding box center [220, 148] width 5 height 5
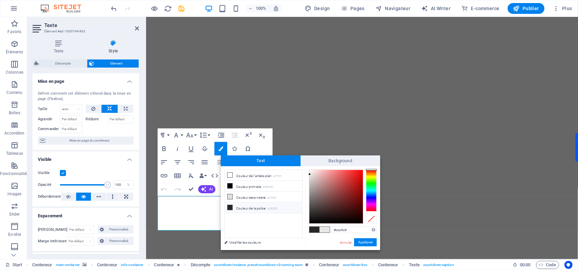
click at [311, 181] on div at bounding box center [335, 196] width 53 height 53
drag, startPoint x: 311, startPoint y: 181, endPoint x: 319, endPoint y: 178, distance: 7.8
click at [319, 178] on div at bounding box center [318, 178] width 2 height 2
click at [344, 229] on input "#d7b1b1" at bounding box center [354, 230] width 45 height 7
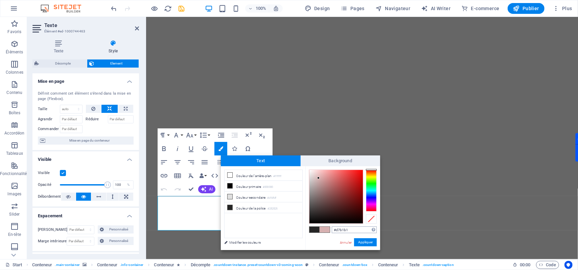
click at [344, 229] on input "#d7b1b1" at bounding box center [354, 230] width 45 height 7
type input "#ff7617"
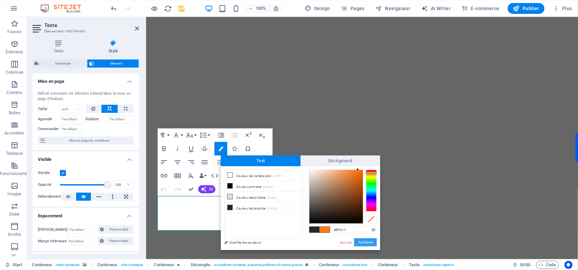
click at [360, 241] on button "Appliquer" at bounding box center [365, 242] width 23 height 8
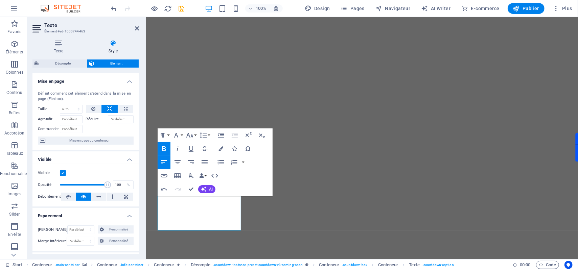
click at [276, 23] on div at bounding box center [578, 23] width 864 height 0
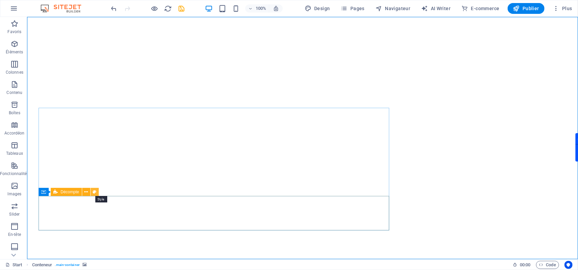
click at [93, 193] on icon at bounding box center [95, 192] width 4 height 7
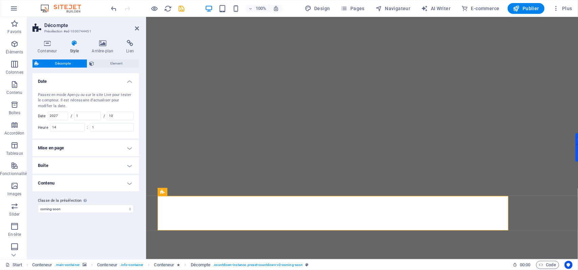
click at [126, 181] on h4 "Contenu" at bounding box center [85, 183] width 107 height 16
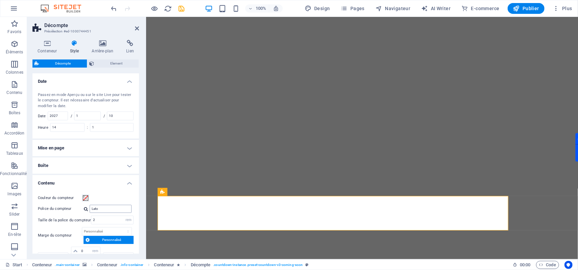
scroll to position [45, 0]
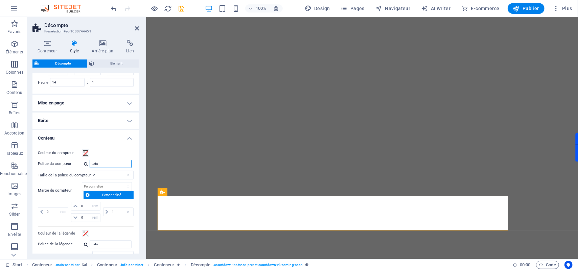
click at [101, 163] on input "Lato" at bounding box center [111, 164] width 42 height 8
click at [87, 165] on div at bounding box center [86, 164] width 4 height 4
click at [103, 192] on div "Gérer les polices →" at bounding box center [111, 190] width 41 height 8
select select "popularity"
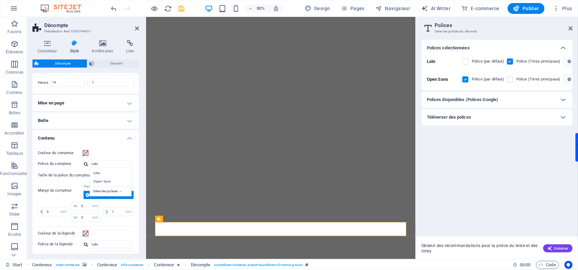
click at [483, 103] on h6 "Polices disponibles (Polices Google)" at bounding box center [462, 100] width 71 height 8
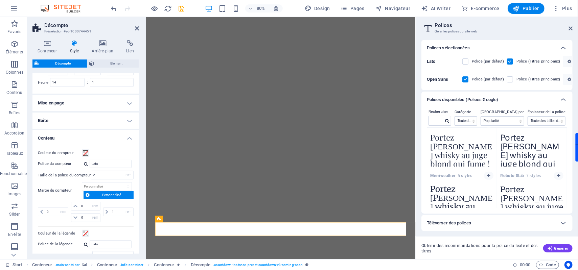
scroll to position [441, 0]
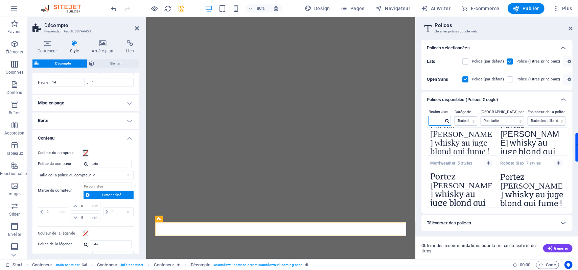
click at [439, 120] on input "text" at bounding box center [436, 120] width 15 height 9
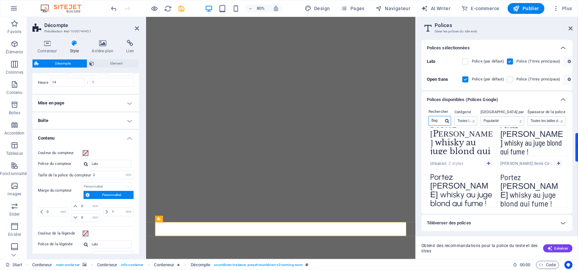
scroll to position [0, 0]
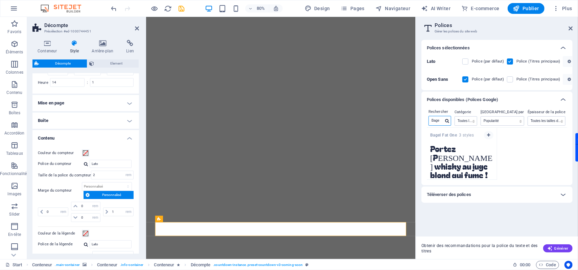
type input "Bage"
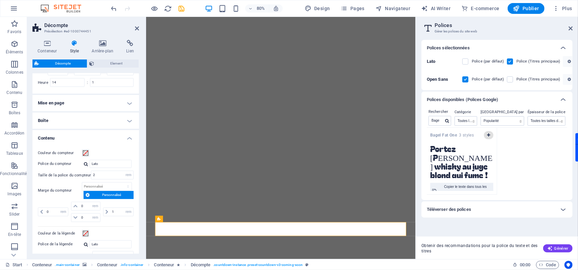
click at [488, 136] on icon "button" at bounding box center [488, 135] width 3 height 4
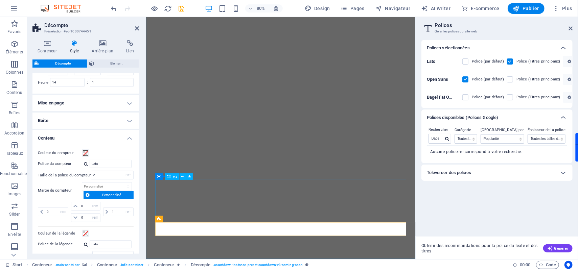
select select "px"
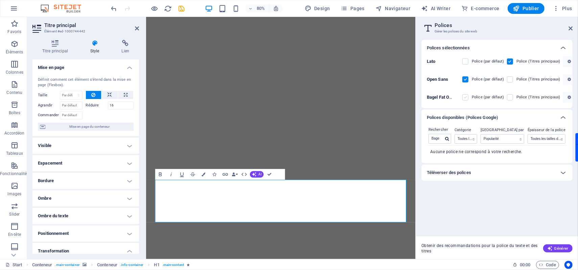
click at [468, 99] on label at bounding box center [465, 97] width 6 height 6
click at [0, 0] on One "checkbox" at bounding box center [0, 0] width 0 height 0
click at [513, 98] on label at bounding box center [510, 97] width 6 height 6
click at [0, 0] on One "checkbox" at bounding box center [0, 0] width 0 height 0
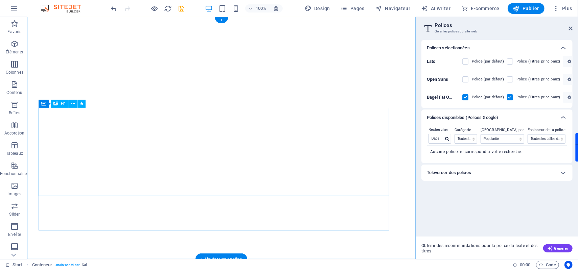
select select "px"
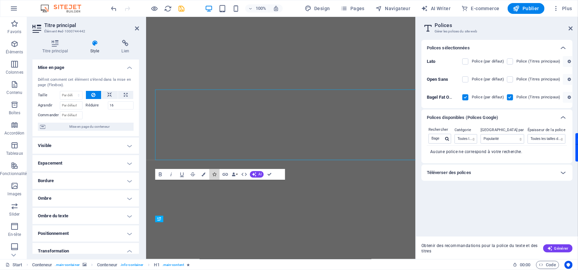
click at [215, 178] on button "Icons" at bounding box center [214, 174] width 10 height 11
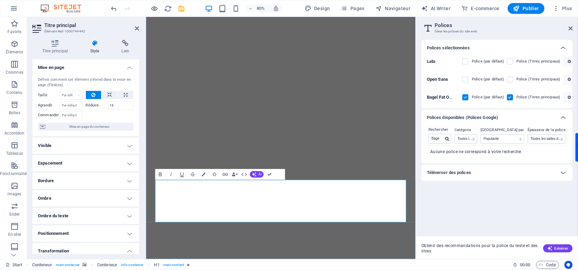
click at [466, 61] on label at bounding box center [465, 62] width 6 height 6
click at [0, 0] on input "checkbox" at bounding box center [0, 0] width 0 height 0
click at [513, 61] on label at bounding box center [510, 62] width 6 height 6
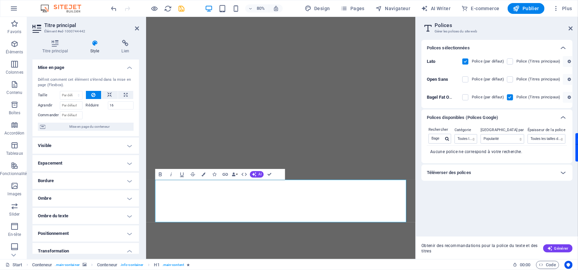
click at [0, 0] on input "checkbox" at bounding box center [0, 0] width 0 height 0
click at [513, 99] on label at bounding box center [510, 97] width 6 height 6
click at [0, 0] on One "checkbox" at bounding box center [0, 0] width 0 height 0
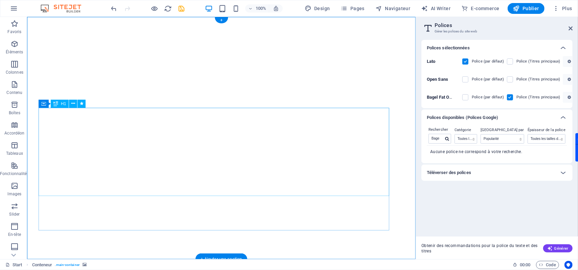
select select "px"
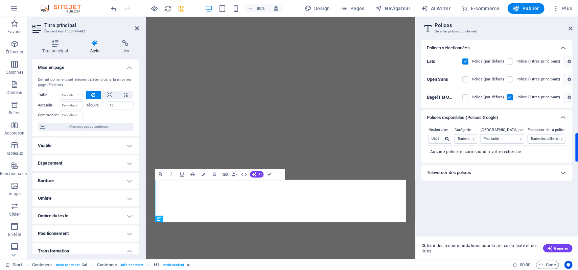
click at [192, 23] on img "1/2" at bounding box center [314, 23] width 337 height 0
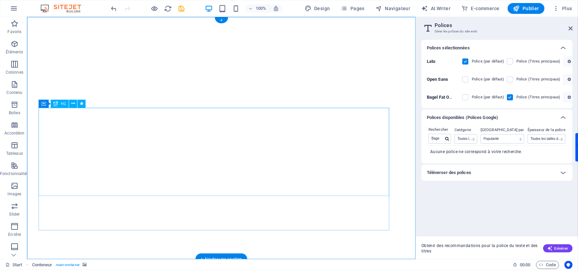
select select "px"
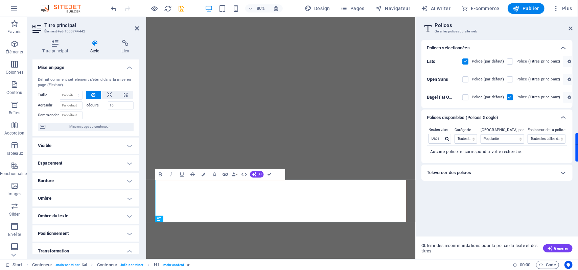
click at [271, 23] on img "1/2" at bounding box center [314, 23] width 337 height 0
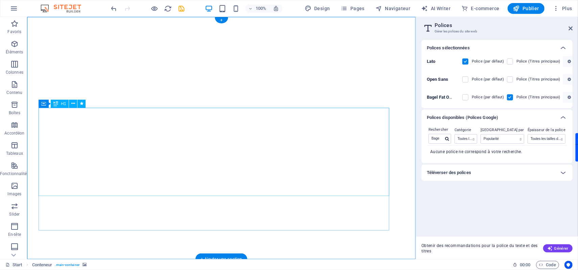
select select "px"
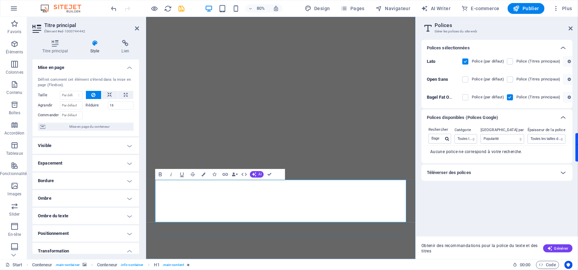
click at [512, 64] on label at bounding box center [510, 62] width 6 height 6
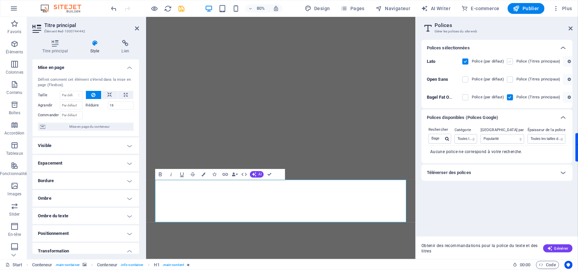
click at [0, 0] on input "checkbox" at bounding box center [0, 0] width 0 height 0
click at [512, 97] on label at bounding box center [510, 97] width 6 height 6
click at [0, 0] on One "checkbox" at bounding box center [0, 0] width 0 height 0
click at [513, 98] on label at bounding box center [510, 97] width 6 height 6
click at [0, 0] on One "checkbox" at bounding box center [0, 0] width 0 height 0
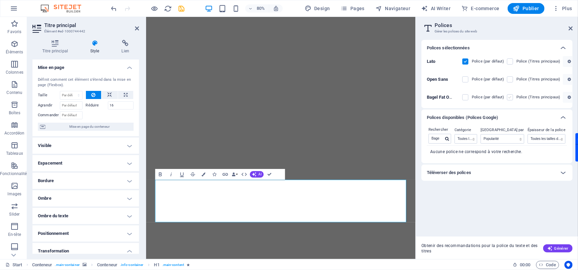
click at [511, 61] on label at bounding box center [510, 62] width 6 height 6
click at [0, 0] on input "checkbox" at bounding box center [0, 0] width 0 height 0
click at [324, 23] on img "1/2" at bounding box center [314, 23] width 337 height 0
click at [285, 23] on img "1/2" at bounding box center [314, 23] width 337 height 0
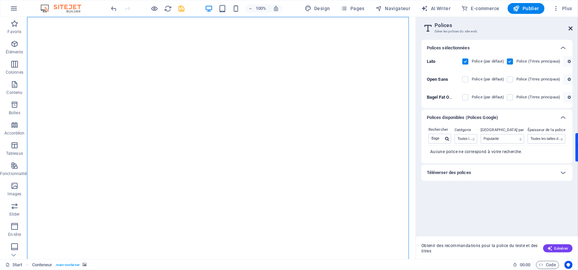
click at [570, 28] on icon at bounding box center [571, 28] width 4 height 5
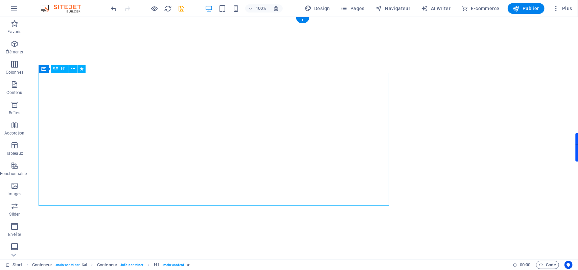
select select "px"
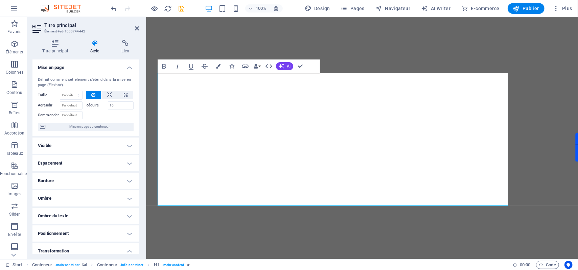
click at [92, 46] on icon at bounding box center [94, 43] width 29 height 7
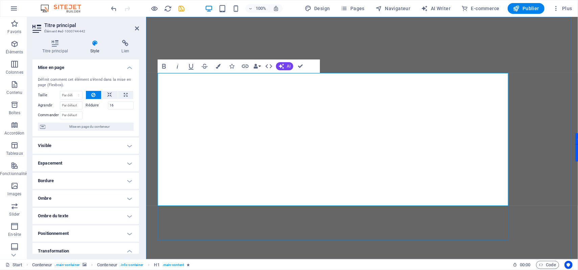
click at [524, 23] on img "1/2" at bounding box center [358, 23] width 425 height 0
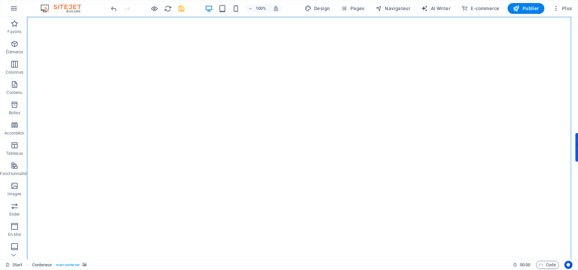
click at [537, 23] on img "1/2" at bounding box center [299, 23] width 544 height 0
click at [149, 8] on div at bounding box center [148, 8] width 76 height 11
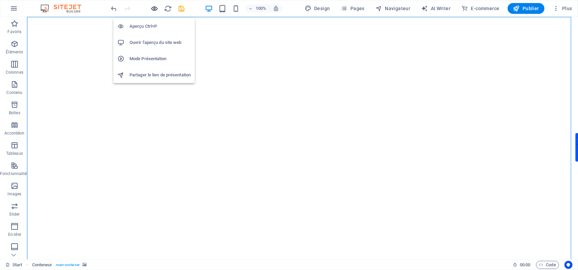
click at [156, 8] on icon "button" at bounding box center [155, 9] width 8 height 8
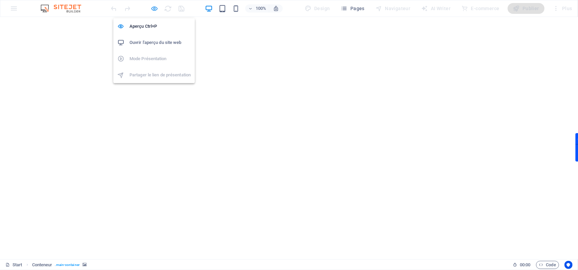
click at [157, 9] on icon "button" at bounding box center [155, 9] width 8 height 8
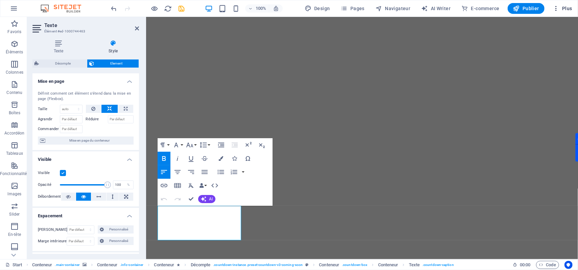
click at [569, 10] on span "Plus" at bounding box center [563, 8] width 20 height 7
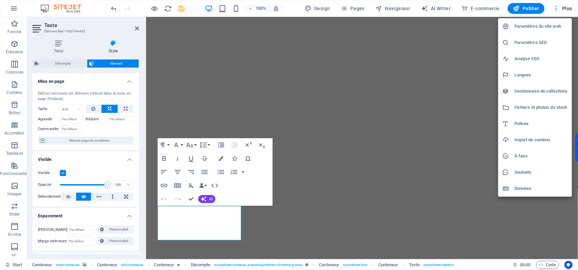
click at [105, 217] on div at bounding box center [289, 135] width 578 height 270
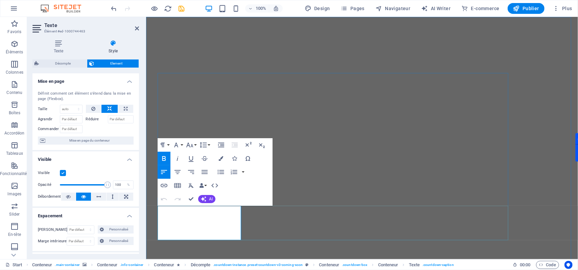
click at [206, 215] on div at bounding box center [206, 215] width 0 height 0
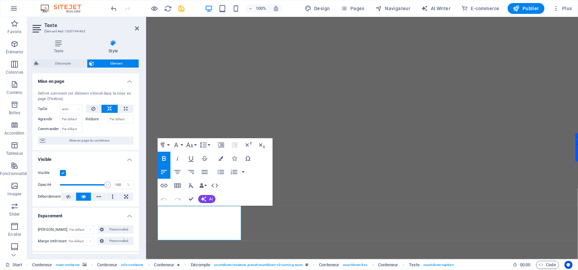
click at [223, 159] on icon "button" at bounding box center [220, 158] width 5 height 5
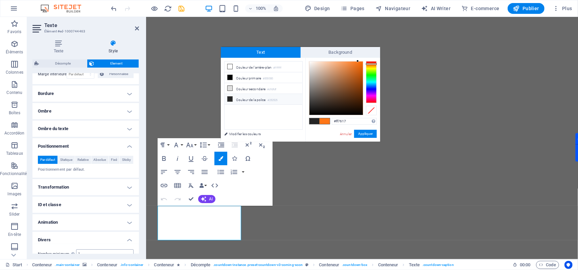
scroll to position [213, 0]
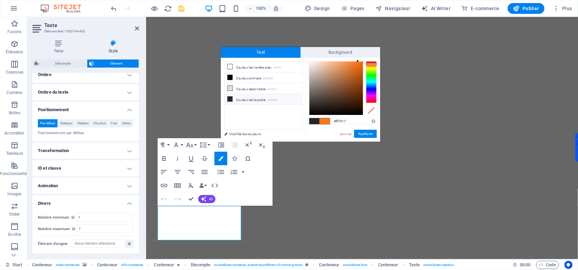
click at [94, 201] on h4 "Divers" at bounding box center [85, 201] width 107 height 12
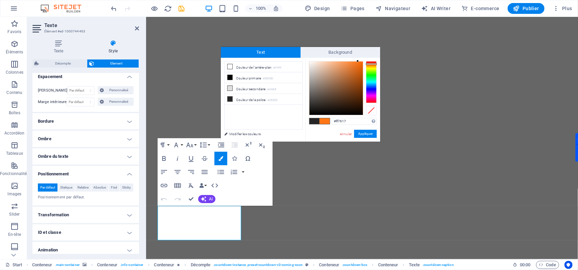
scroll to position [126, 0]
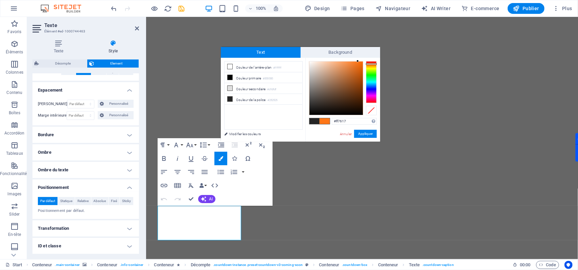
click at [79, 187] on h4 "Positionnement" at bounding box center [85, 186] width 107 height 12
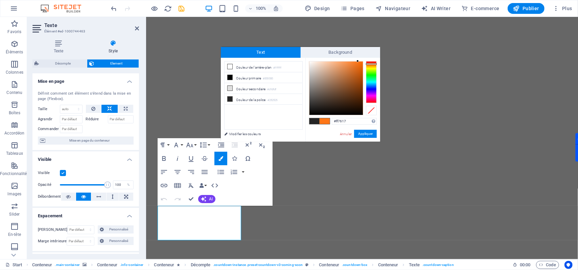
scroll to position [0, 0]
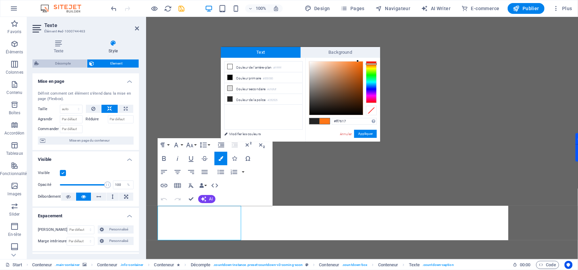
click at [66, 62] on span "Décompte" at bounding box center [63, 64] width 44 height 8
select select "rem"
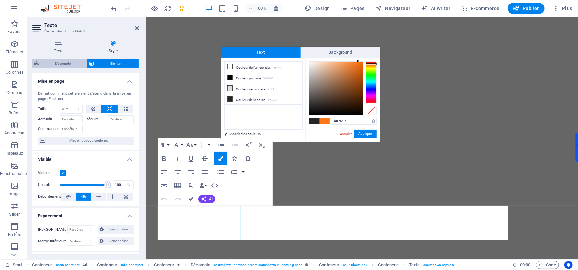
select select "rem"
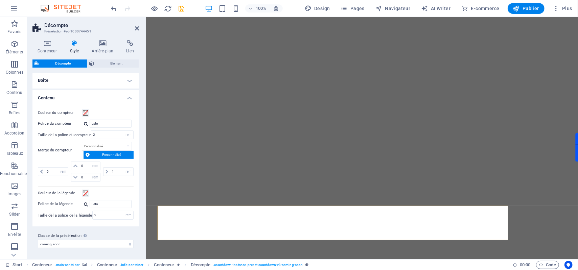
scroll to position [41, 0]
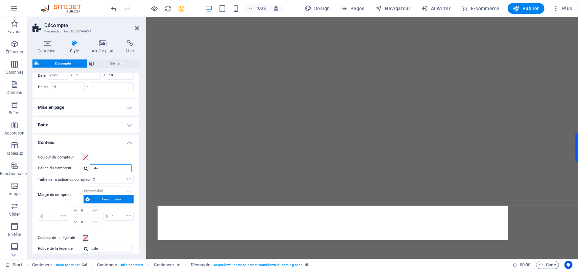
click at [102, 169] on input "Lato" at bounding box center [111, 168] width 42 height 8
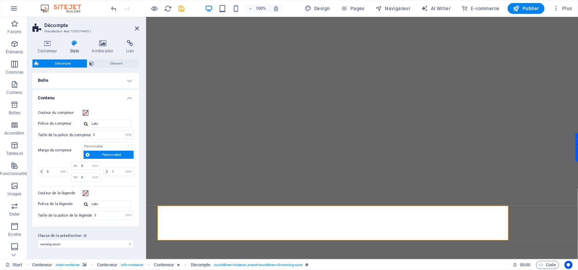
click at [87, 205] on div at bounding box center [86, 204] width 4 height 4
click at [95, 215] on div "Bagel Fat One" at bounding box center [111, 213] width 41 height 7
type input "Bagel Fat One"
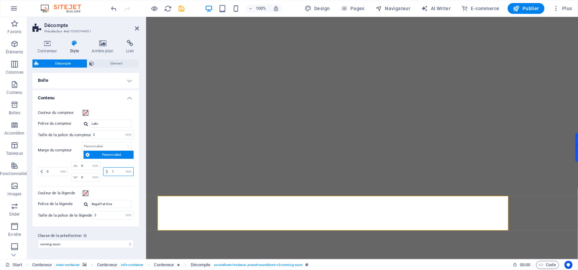
click at [113, 172] on input "1" at bounding box center [121, 172] width 23 height 8
type input "2"
click at [104, 183] on div "0 px rem % vh vw 0 px rem % vh vw 0 px rem % vh vw 2 px rem % vh vw" at bounding box center [86, 173] width 96 height 22
click at [113, 183] on div "0 px rem % vh vw 0 px rem % vh vw 0 px rem % vh vw 2 px rem % vh vw" at bounding box center [86, 173] width 96 height 22
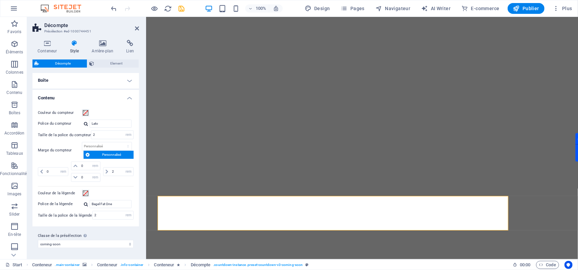
click at [113, 183] on div "0 px rem % vh vw 0 px rem % vh vw 0 px rem % vh vw 2 px rem % vh vw" at bounding box center [86, 173] width 96 height 22
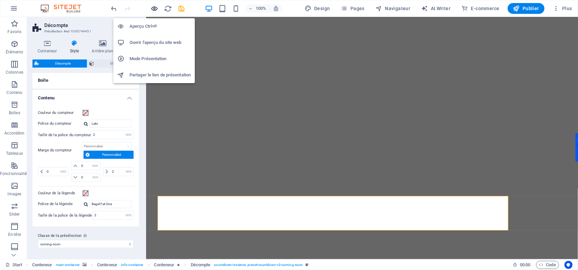
click at [157, 8] on icon "button" at bounding box center [155, 9] width 8 height 8
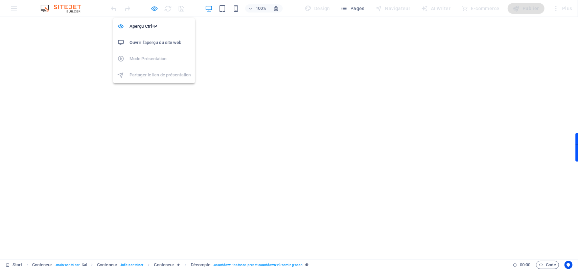
click at [155, 10] on icon "button" at bounding box center [155, 9] width 8 height 8
select select "rem"
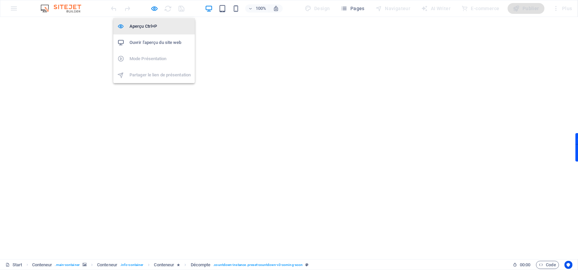
select select "rem"
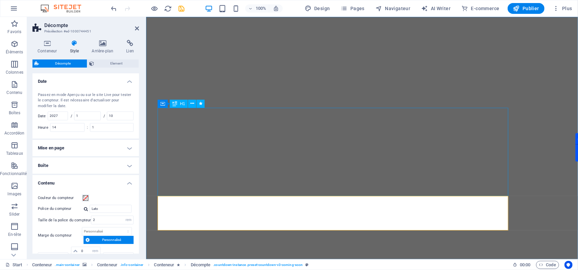
select select "px"
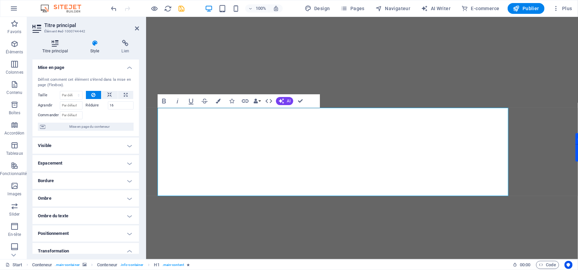
click at [61, 43] on icon at bounding box center [54, 43] width 45 height 7
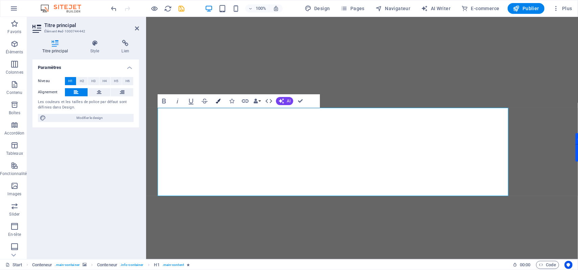
click at [217, 101] on icon "button" at bounding box center [218, 101] width 5 height 5
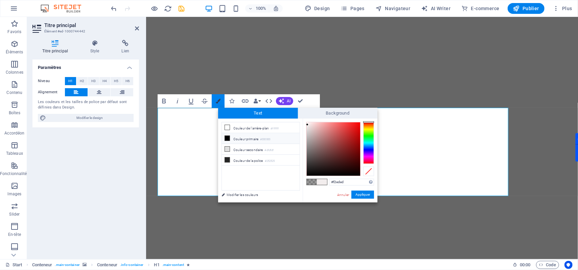
click at [217, 101] on icon "button" at bounding box center [218, 101] width 5 height 5
click at [258, 100] on button "Data Bindings" at bounding box center [256, 101] width 9 height 14
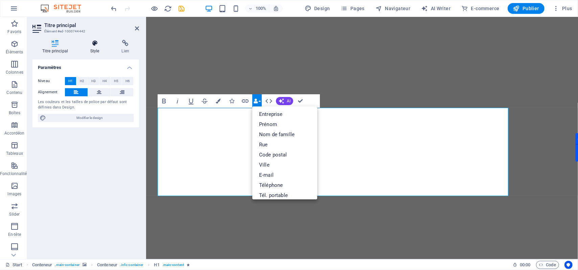
click at [95, 44] on icon at bounding box center [94, 43] width 29 height 7
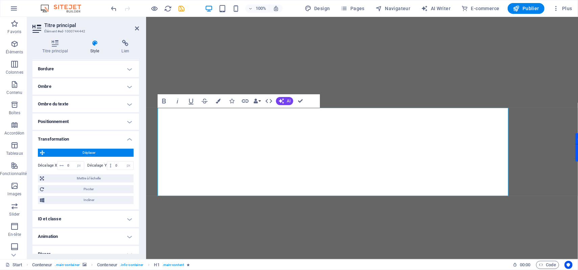
scroll to position [121, 0]
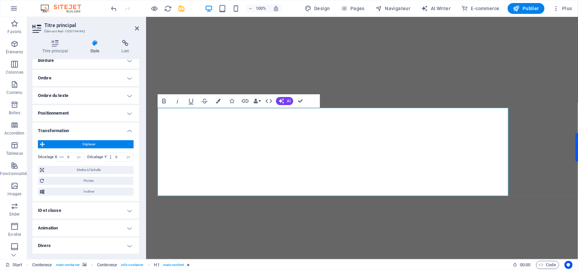
click at [127, 129] on h4 "Transformation" at bounding box center [85, 129] width 107 height 12
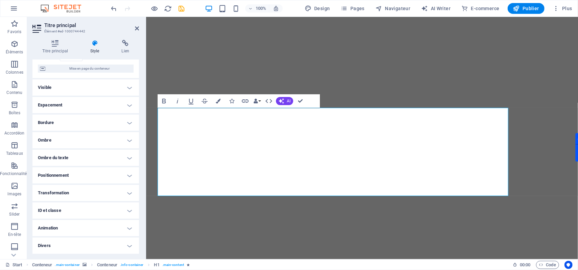
scroll to position [59, 0]
click at [79, 193] on h4 "Transformation" at bounding box center [85, 193] width 107 height 16
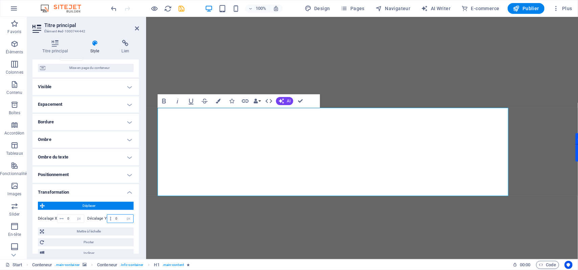
click at [120, 219] on input "0" at bounding box center [124, 219] width 20 height 8
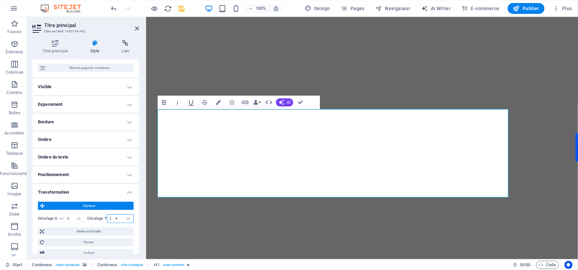
type input "4"
click at [135, 225] on div "Déplacer Décalage X 0 px rem % em vh vw Décalage Y 4 px rem % em vh vw Mettre à…" at bounding box center [85, 230] width 107 height 66
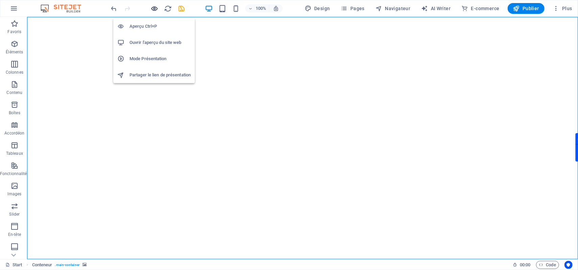
click at [153, 10] on icon "button" at bounding box center [155, 9] width 8 height 8
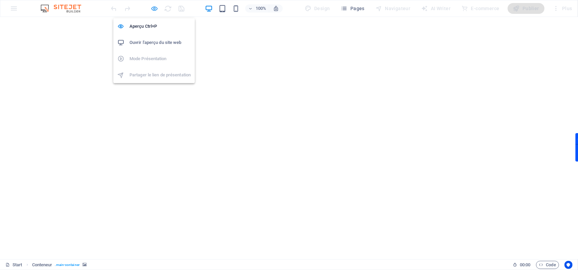
click at [155, 9] on icon "button" at bounding box center [155, 9] width 8 height 8
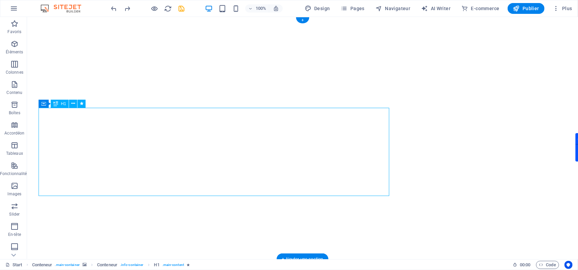
select select "px"
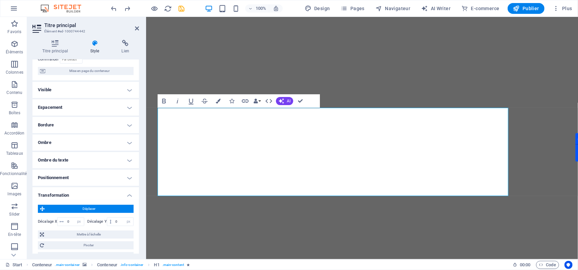
scroll to position [90, 0]
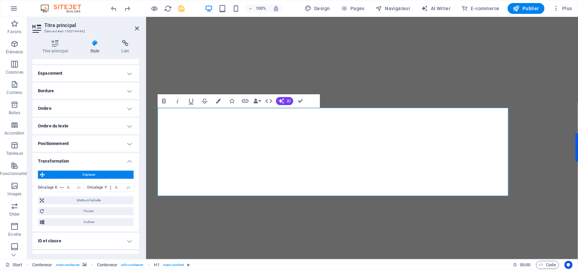
click at [84, 161] on h4 "Transformation" at bounding box center [85, 159] width 107 height 12
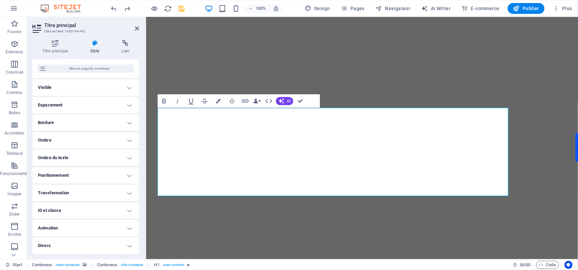
click at [84, 175] on h4 "Positionnement" at bounding box center [85, 175] width 107 height 16
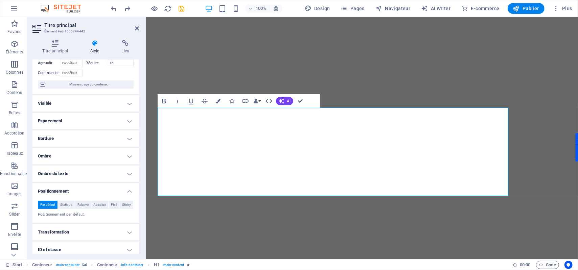
scroll to position [0, 0]
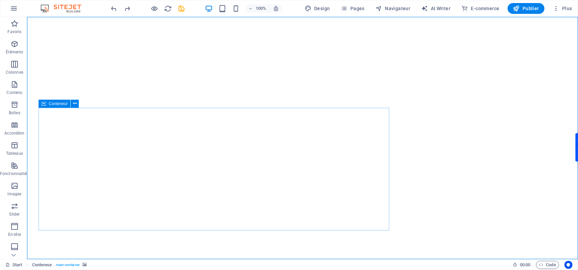
click at [41, 103] on div "Conteneur" at bounding box center [55, 104] width 32 height 8
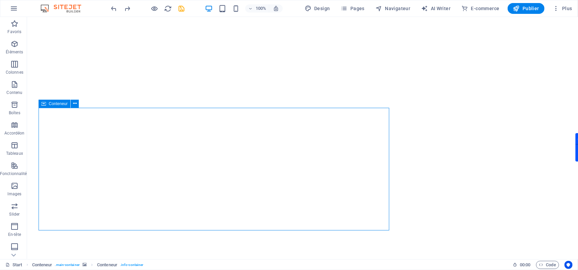
click at [42, 104] on icon at bounding box center [43, 104] width 5 height 8
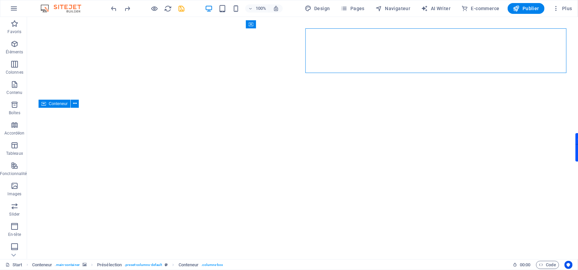
click at [42, 104] on icon at bounding box center [43, 104] width 5 height 8
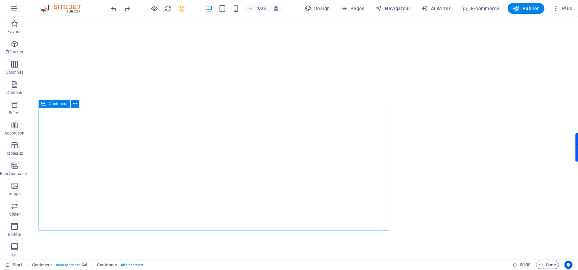
click at [42, 104] on icon at bounding box center [43, 104] width 5 height 8
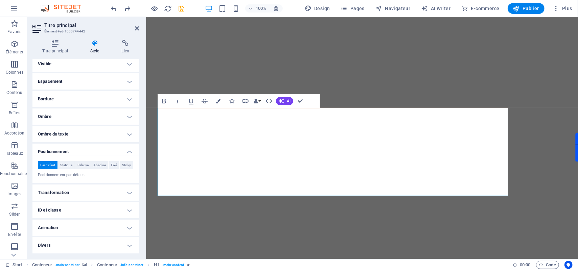
scroll to position [91, 0]
click at [62, 144] on h4 "Positionnement" at bounding box center [85, 150] width 107 height 12
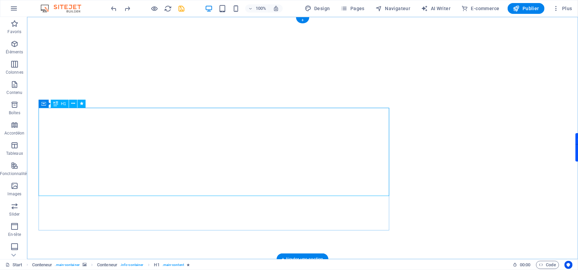
click at [73, 105] on icon at bounding box center [73, 103] width 4 height 7
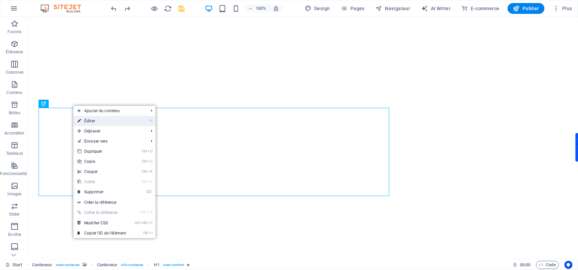
click at [83, 118] on link "⏎ Éditer" at bounding box center [101, 121] width 57 height 10
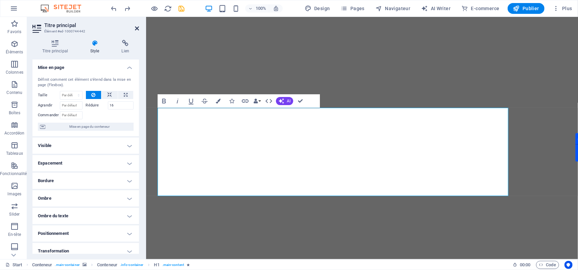
click at [136, 26] on icon at bounding box center [137, 28] width 4 height 5
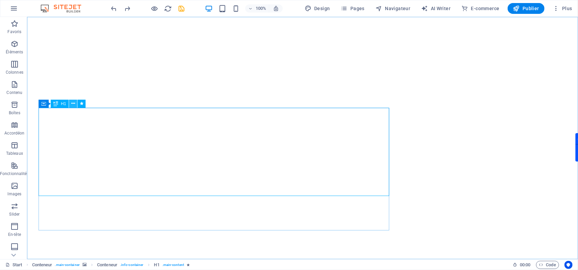
click at [72, 102] on icon at bounding box center [73, 103] width 4 height 7
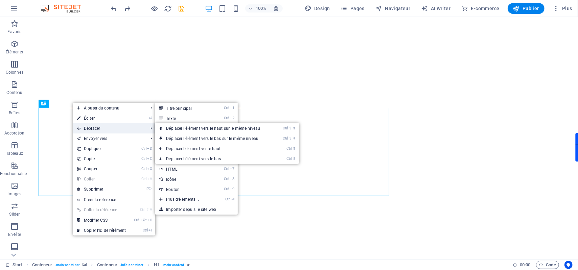
click at [100, 128] on span "Déplacer" at bounding box center [109, 128] width 72 height 10
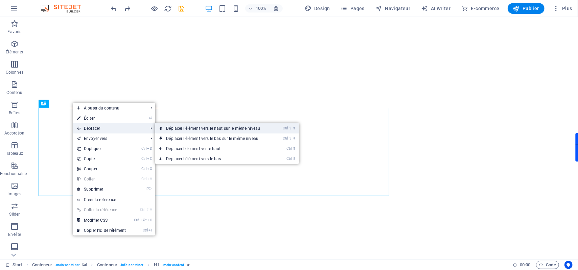
click at [171, 130] on link "Ctrl ⇧ ⬆ Déplacer l'élément vers le haut sur le même niveau" at bounding box center [214, 128] width 118 height 10
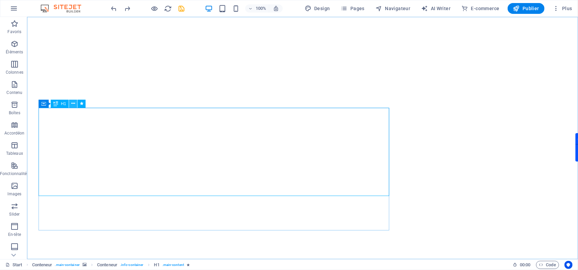
click at [71, 102] on icon at bounding box center [73, 103] width 4 height 7
click at [73, 105] on icon at bounding box center [73, 103] width 4 height 7
click at [47, 103] on div "Conteneur" at bounding box center [55, 104] width 32 height 8
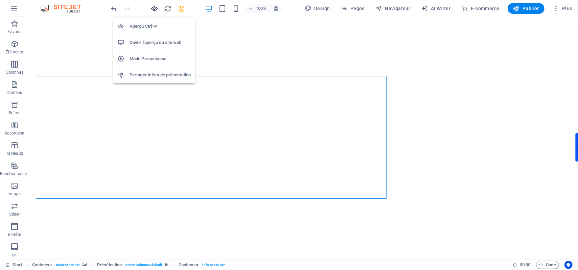
click at [158, 11] on icon "button" at bounding box center [155, 9] width 8 height 8
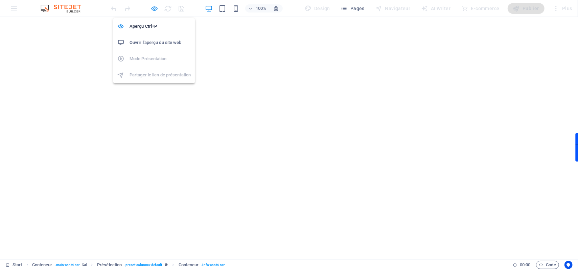
click at [154, 9] on icon "button" at bounding box center [155, 9] width 8 height 8
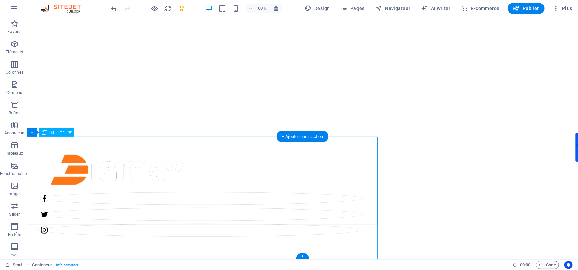
scroll to position [0, 0]
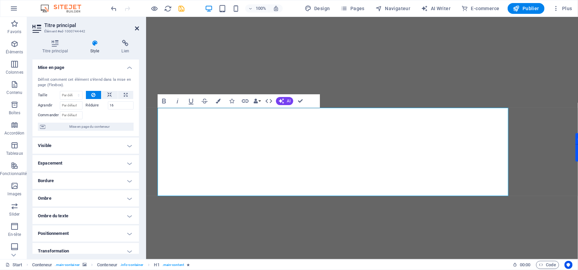
click at [135, 31] on icon at bounding box center [137, 28] width 4 height 5
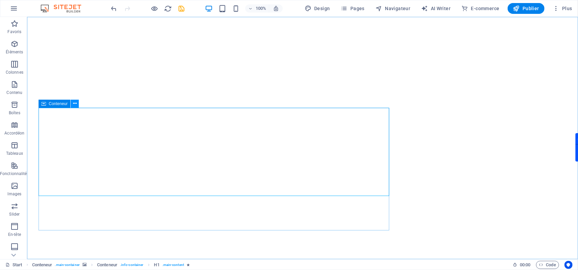
click at [75, 104] on icon at bounding box center [75, 103] width 4 height 7
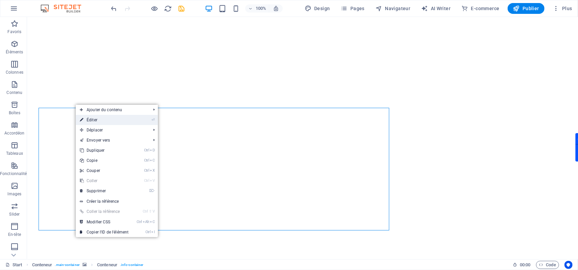
click at [103, 120] on link "⏎ Éditer" at bounding box center [104, 120] width 57 height 10
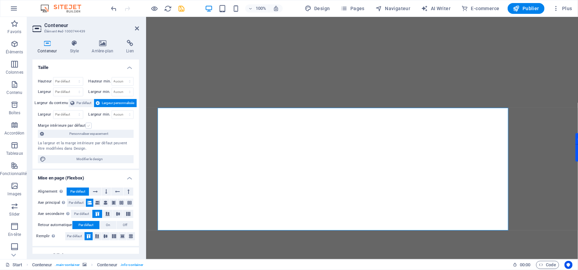
click at [92, 126] on label at bounding box center [89, 126] width 6 height 6
click at [0, 0] on input "Marge intérieure par défaut" at bounding box center [0, 0] width 0 height 0
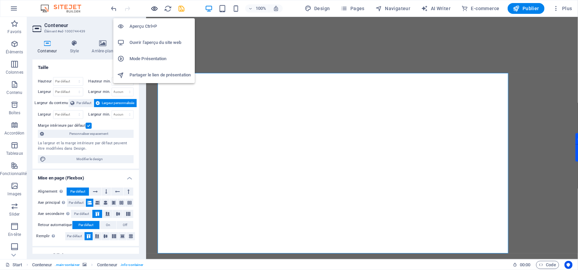
click at [154, 10] on icon "button" at bounding box center [155, 9] width 8 height 8
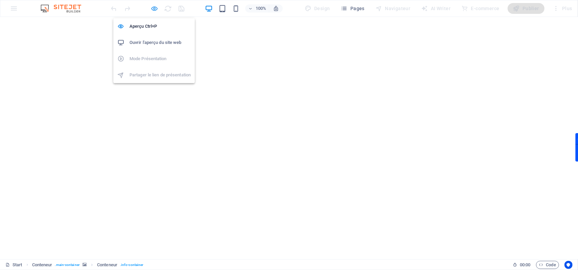
click at [156, 11] on icon "button" at bounding box center [155, 9] width 8 height 8
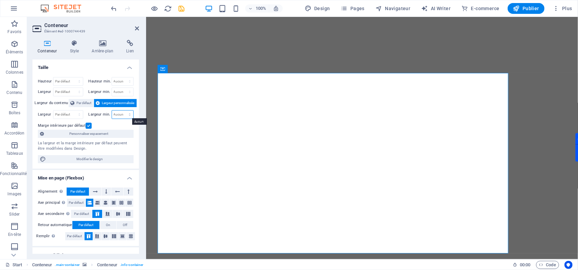
click at [128, 114] on select "Aucun px rem % vh vw" at bounding box center [123, 115] width 22 height 8
click at [78, 79] on select "Par défaut px rem % vh vw" at bounding box center [67, 81] width 29 height 8
drag, startPoint x: 78, startPoint y: 79, endPoint x: 69, endPoint y: 79, distance: 8.5
click at [78, 79] on select "Par défaut px rem % vh vw" at bounding box center [67, 81] width 29 height 8
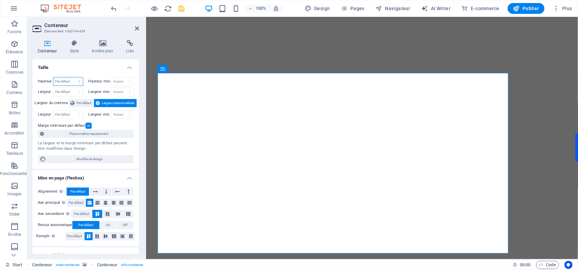
click at [68, 79] on select "Par défaut px rem % vh vw" at bounding box center [67, 81] width 29 height 8
click at [62, 79] on select "Par défaut px rem % vh vw" at bounding box center [67, 81] width 29 height 8
click at [59, 79] on select "Par défaut px rem % vh vw" at bounding box center [67, 81] width 29 height 8
click at [53, 77] on select "Par défaut px rem % vh vw" at bounding box center [67, 81] width 29 height 8
click at [78, 82] on select "Par défaut px rem % vh vw" at bounding box center [67, 81] width 29 height 8
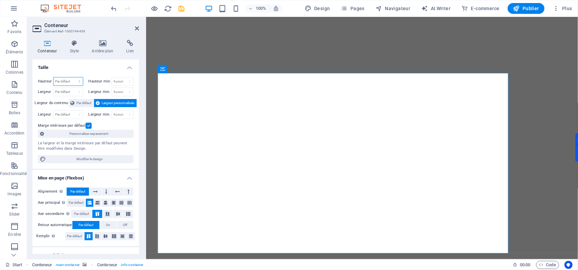
select select "px"
click at [72, 77] on select "Par défaut px rem % vh vw" at bounding box center [67, 81] width 29 height 8
type input "534"
click at [68, 79] on input "534" at bounding box center [67, 81] width 29 height 8
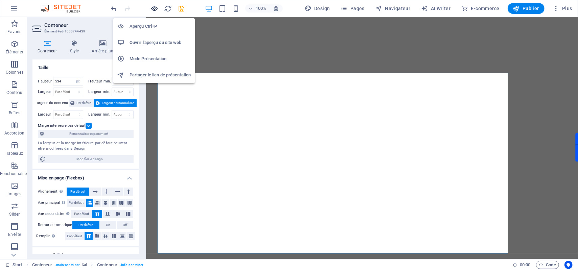
click at [154, 9] on icon "button" at bounding box center [155, 9] width 8 height 8
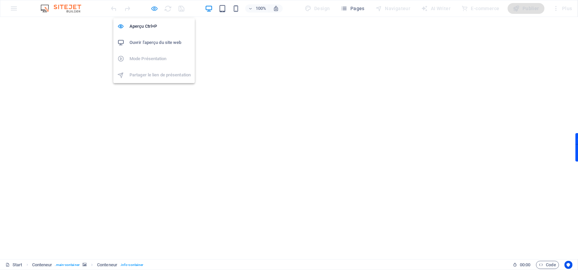
click at [152, 9] on icon "button" at bounding box center [155, 9] width 8 height 8
select select "px"
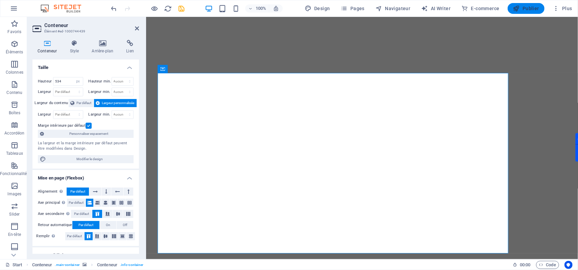
click at [516, 7] on icon "button" at bounding box center [516, 8] width 7 height 7
select select "px"
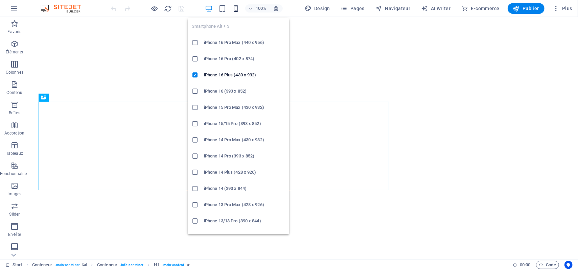
click at [239, 8] on icon "button" at bounding box center [236, 9] width 8 height 8
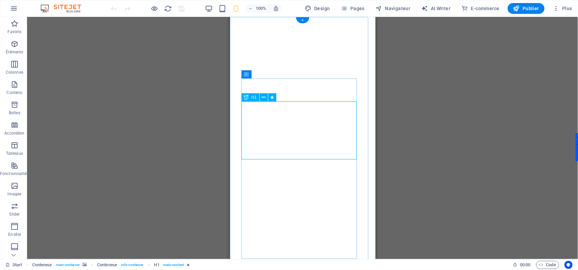
click at [230, 23] on img "1/2" at bounding box center [299, 23] width 139 height 0
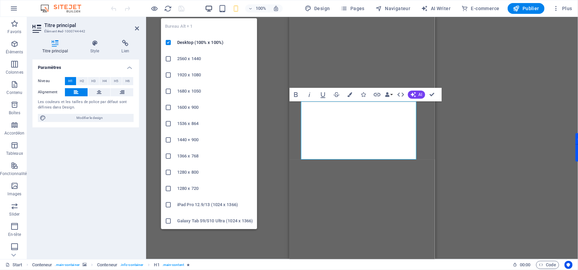
click at [210, 9] on icon "button" at bounding box center [209, 9] width 8 height 8
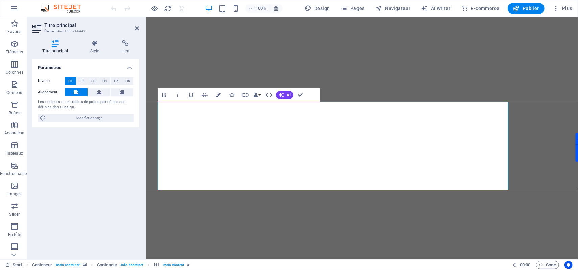
click at [79, 144] on div "Paramètres Niveau H1 H2 H3 H4 H5 H6 Alignement Les couleurs et les tailles de p…" at bounding box center [85, 157] width 107 height 194
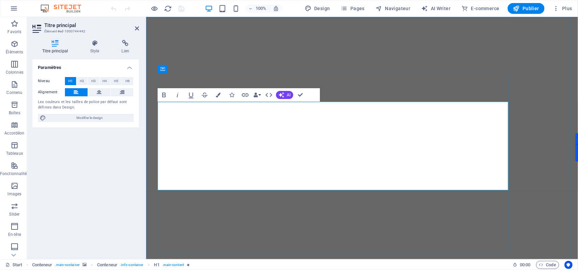
click at [221, 95] on button "Colors" at bounding box center [218, 95] width 13 height 14
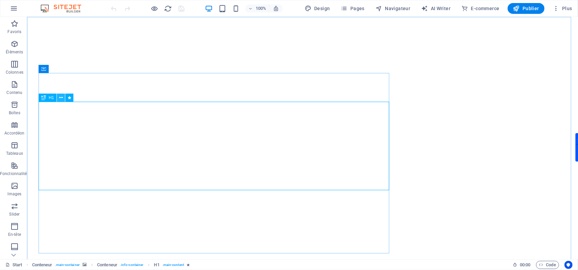
click at [60, 98] on icon at bounding box center [61, 97] width 4 height 7
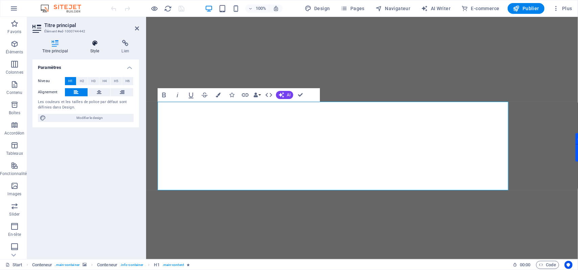
click at [90, 50] on h4 "Style" at bounding box center [95, 47] width 31 height 14
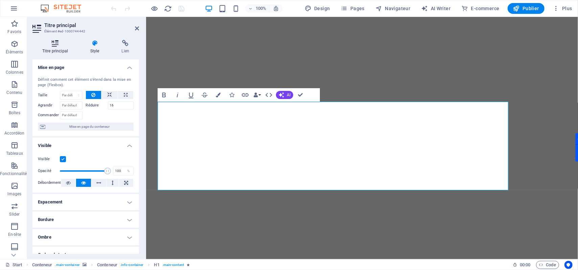
click at [61, 47] on h4 "Titre principal" at bounding box center [56, 47] width 48 height 14
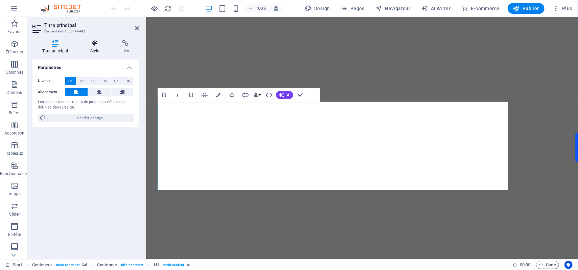
click at [95, 47] on h4 "Style" at bounding box center [95, 47] width 31 height 14
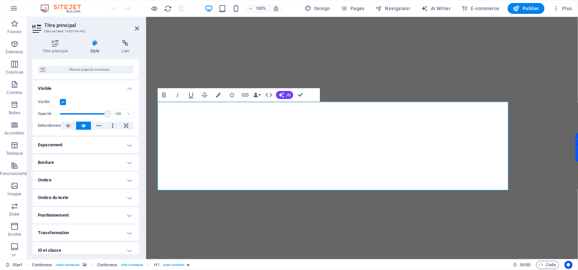
scroll to position [97, 0]
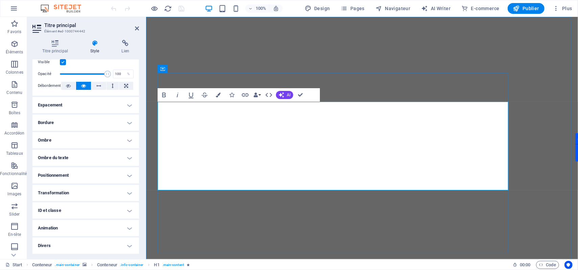
click at [116, 88] on button at bounding box center [113, 86] width 12 height 8
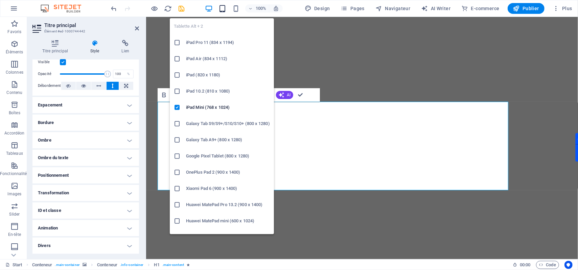
click at [223, 9] on icon "button" at bounding box center [222, 9] width 8 height 8
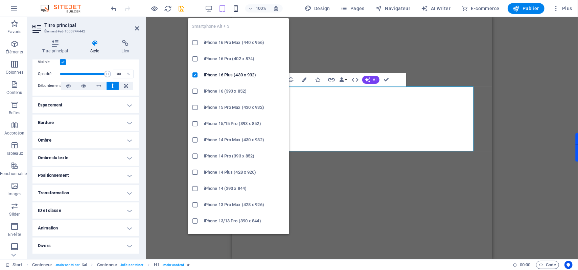
click at [236, 11] on icon "button" at bounding box center [236, 9] width 8 height 8
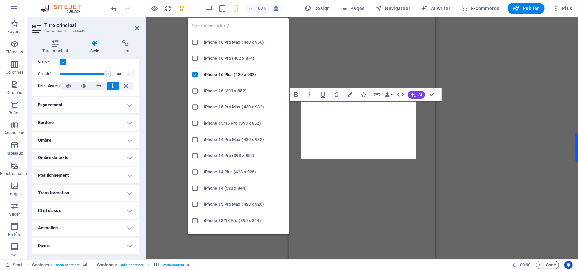
scroll to position [0, 0]
click at [194, 91] on icon at bounding box center [195, 91] width 7 height 7
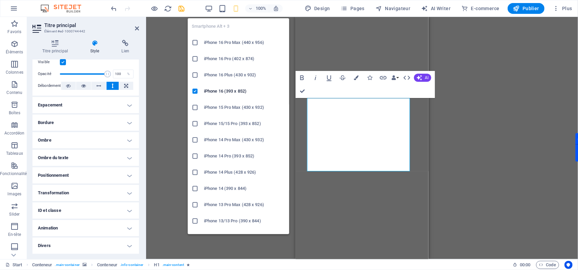
click at [235, 11] on icon "button" at bounding box center [236, 9] width 8 height 8
click at [195, 43] on icon at bounding box center [195, 42] width 7 height 7
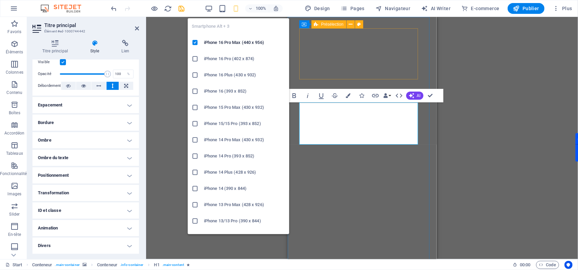
click at [236, 8] on icon "button" at bounding box center [236, 9] width 8 height 8
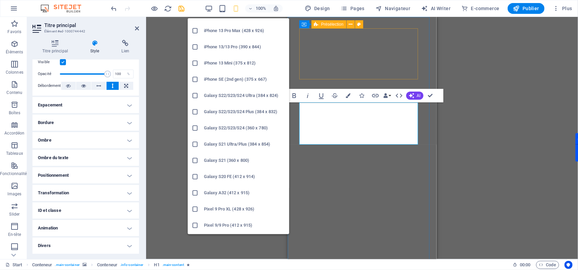
scroll to position [180, 0]
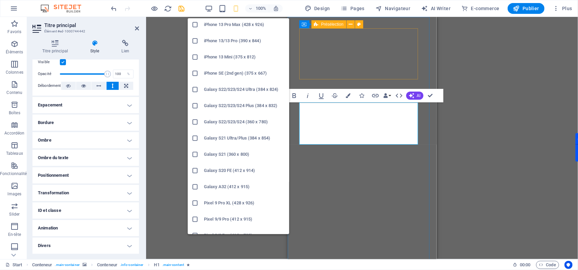
click at [195, 187] on icon at bounding box center [195, 187] width 7 height 7
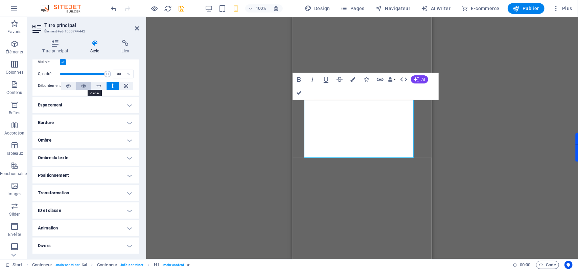
click at [86, 87] on icon at bounding box center [83, 86] width 5 height 8
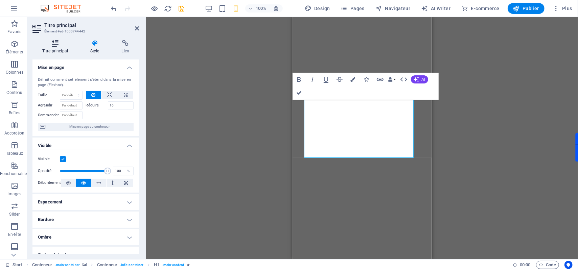
click at [54, 48] on h4 "Titre principal" at bounding box center [56, 47] width 48 height 14
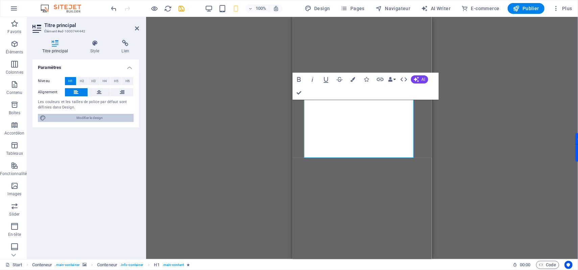
click at [101, 121] on span "Modifier le design" at bounding box center [90, 118] width 84 height 8
select select "px"
select select "300"
select select "px"
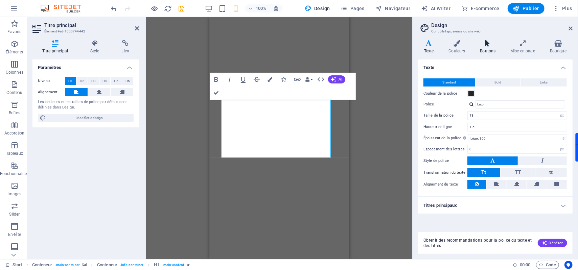
click at [484, 47] on h4 "Boutons" at bounding box center [489, 47] width 30 height 14
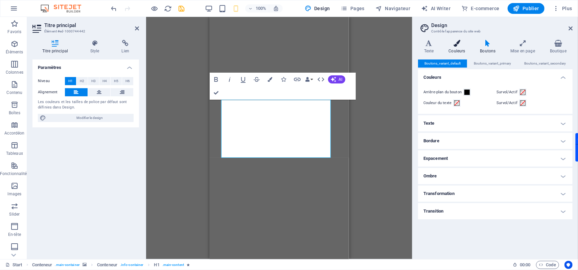
click at [471, 47] on h4 "Couleurs" at bounding box center [458, 47] width 31 height 14
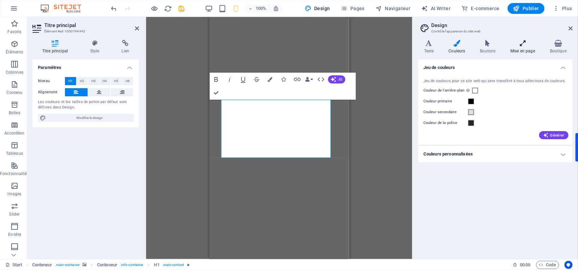
click at [520, 47] on h4 "Mise en page" at bounding box center [524, 47] width 40 height 14
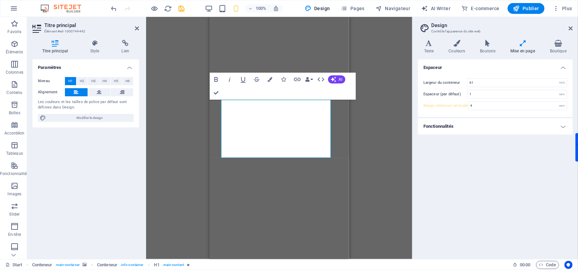
click at [460, 126] on h4 "Fonctionnalités" at bounding box center [495, 126] width 155 height 16
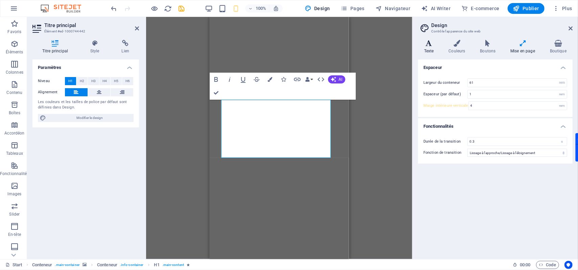
click at [433, 48] on h4 "Texte" at bounding box center [430, 47] width 25 height 14
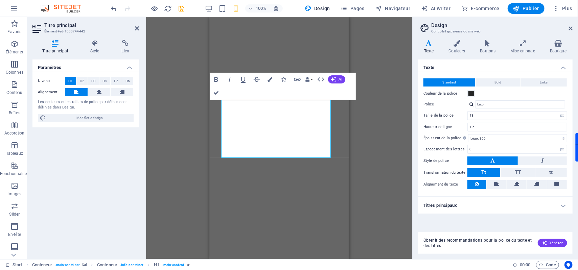
click at [205, 8] on div "100% Design Pages Navigateur AI Writer E-commerce Publier Plus" at bounding box center [342, 8] width 465 height 11
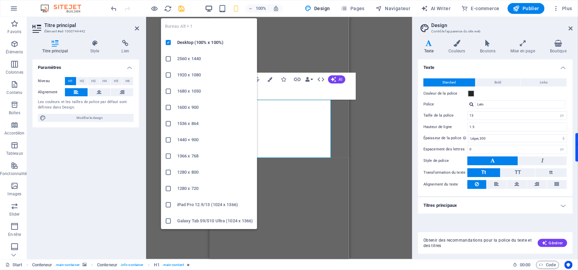
click at [211, 8] on icon "button" at bounding box center [209, 9] width 8 height 8
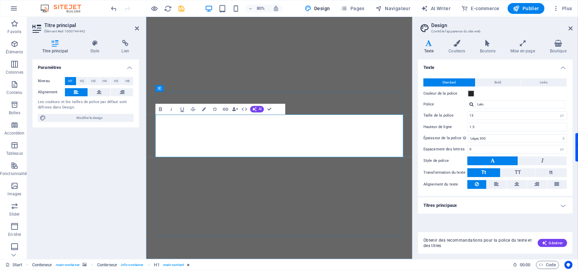
click at [570, 30] on icon at bounding box center [571, 28] width 4 height 5
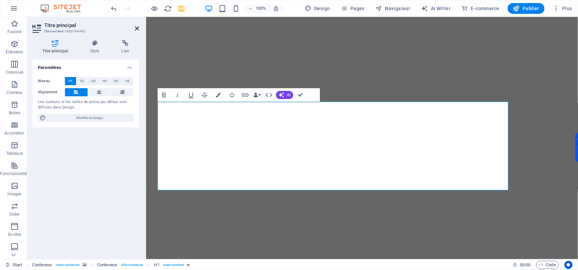
click at [137, 29] on icon at bounding box center [137, 28] width 4 height 5
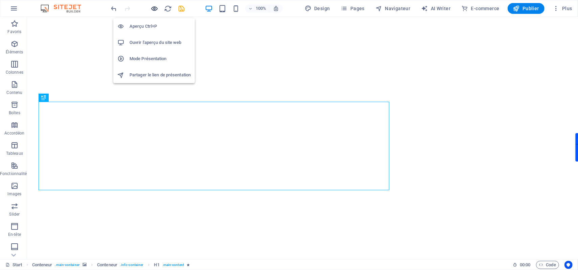
click at [152, 9] on icon "button" at bounding box center [155, 9] width 8 height 8
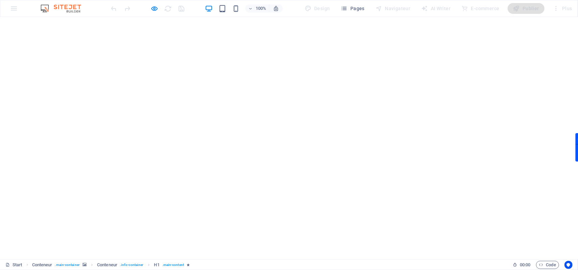
click at [5, 11] on div "100% Design Pages Navigateur AI Writer E-commerce Publier Plus" at bounding box center [288, 8] width 577 height 16
click at [12, 9] on div "100% Design Pages Navigateur AI Writer E-commerce Publier Plus" at bounding box center [288, 8] width 577 height 16
click at [151, 9] on icon "button" at bounding box center [155, 9] width 8 height 8
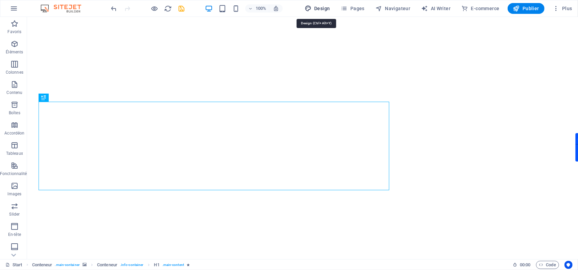
click at [314, 8] on span "Design" at bounding box center [317, 8] width 25 height 7
select select "px"
select select "300"
select select "px"
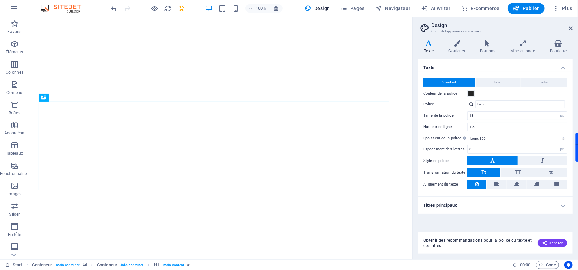
click at [522, 206] on h4 "Titres principaux" at bounding box center [495, 206] width 155 height 16
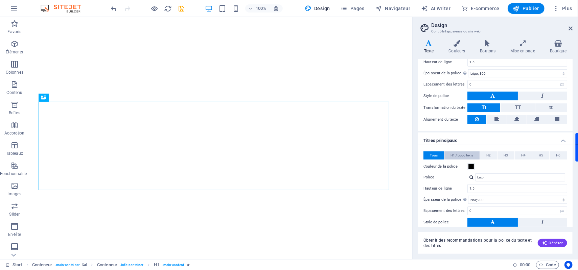
scroll to position [116, 0]
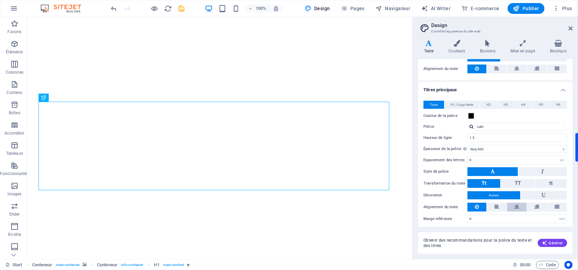
click at [517, 204] on icon at bounding box center [516, 207] width 5 height 8
click at [521, 205] on button at bounding box center [517, 207] width 20 height 9
click at [477, 204] on icon at bounding box center [477, 207] width 4 height 8
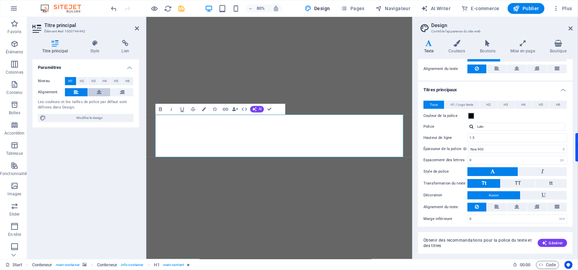
click at [101, 93] on icon at bounding box center [99, 92] width 5 height 8
click at [129, 91] on button at bounding box center [122, 92] width 23 height 8
click at [78, 93] on icon at bounding box center [76, 92] width 5 height 8
click at [76, 121] on span "Modifier le design" at bounding box center [90, 118] width 84 height 8
click at [471, 104] on span "H1 / Logo texte" at bounding box center [461, 105] width 23 height 8
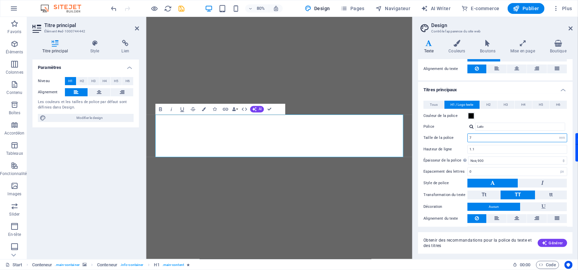
click at [477, 137] on input "7" at bounding box center [517, 138] width 99 height 8
type input "5"
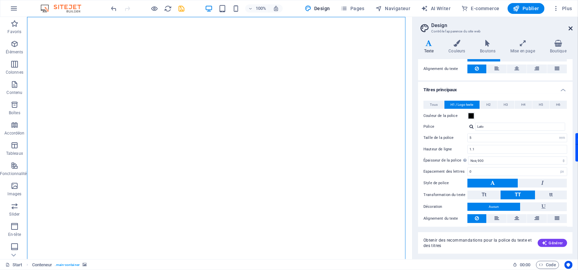
click at [571, 30] on icon at bounding box center [571, 28] width 4 height 5
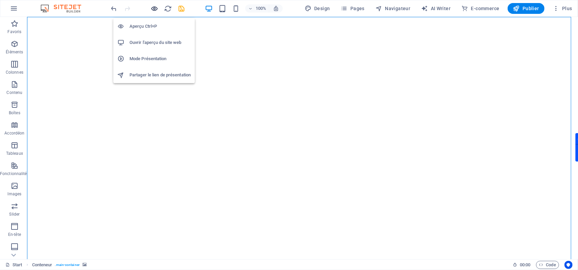
click at [154, 9] on icon "button" at bounding box center [155, 9] width 8 height 8
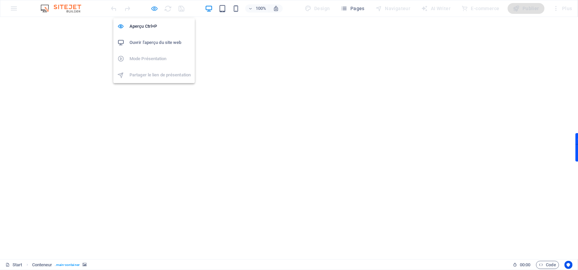
click at [153, 9] on icon "button" at bounding box center [155, 9] width 8 height 8
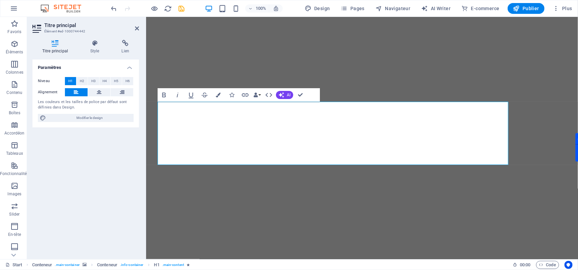
click at [133, 128] on div "Niveau H1 H2 H3 H4 H5 H6 Alignement Les couleurs et les tailles de police par d…" at bounding box center [85, 100] width 107 height 56
click at [54, 115] on span "Modifier le design" at bounding box center [90, 118] width 84 height 8
select select "px"
select select "300"
select select "px"
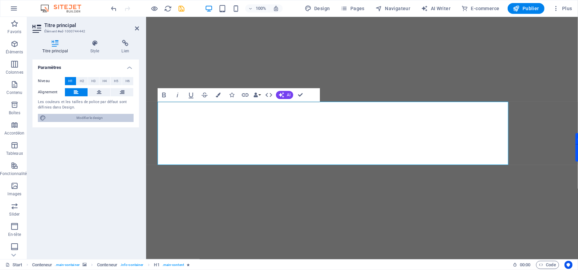
select select "rem"
select select "900"
select select "px"
select select "rem"
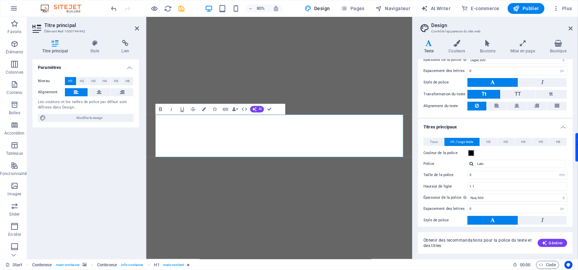
scroll to position [90, 0]
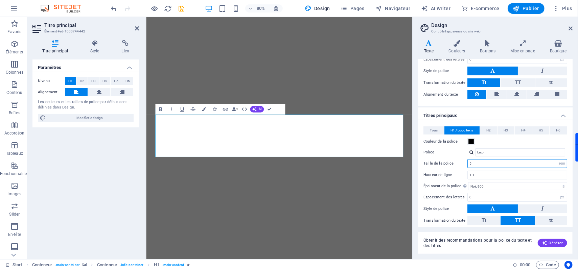
click at [472, 163] on input "5" at bounding box center [517, 164] width 99 height 8
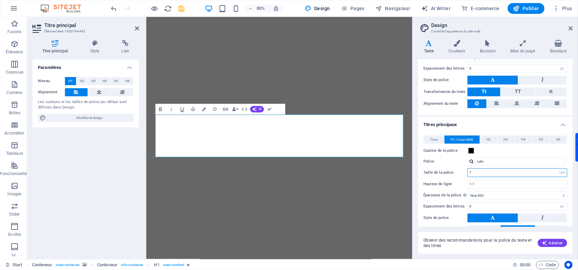
scroll to position [127, 0]
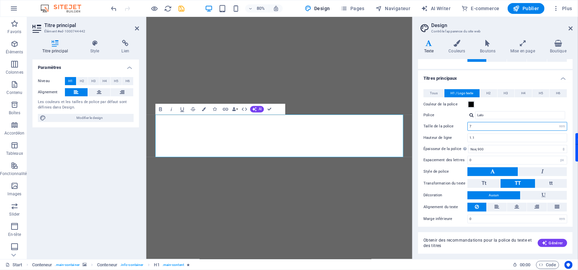
type input "7"
click at [398, 23] on img "1/2" at bounding box center [312, 23] width 333 height 0
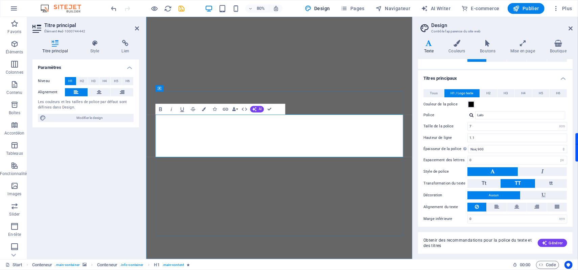
click at [568, 27] on h2 "Design" at bounding box center [501, 25] width 141 height 6
click at [571, 28] on icon at bounding box center [571, 28] width 4 height 5
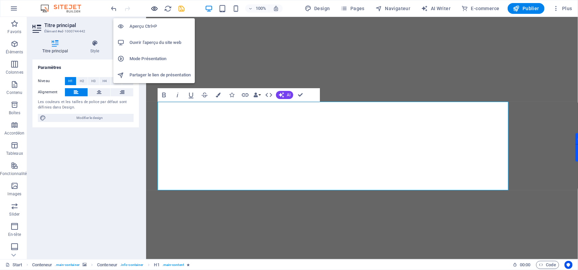
click at [155, 7] on icon "button" at bounding box center [155, 9] width 8 height 8
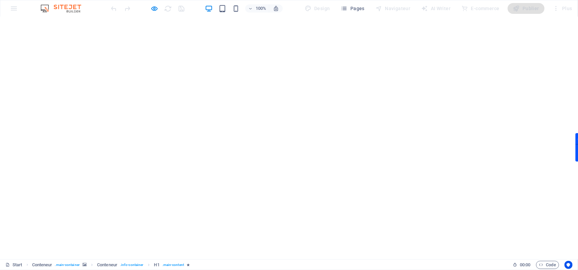
scroll to position [23, 0]
click at [0, 5] on button "button" at bounding box center [0, 5] width 0 height 0
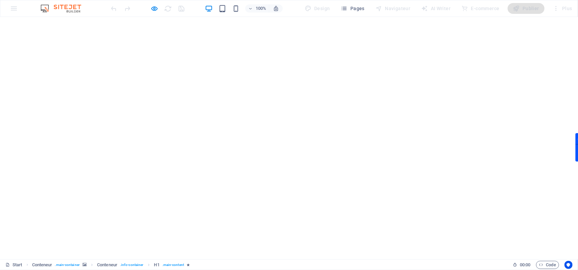
click at [155, 6] on icon "button" at bounding box center [155, 9] width 8 height 8
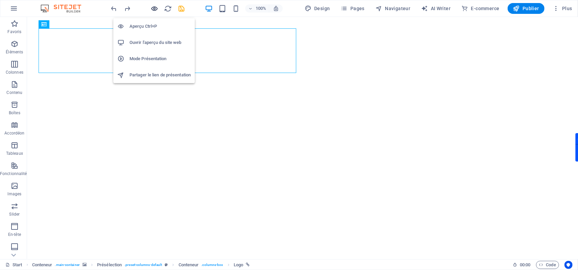
click at [156, 7] on icon "button" at bounding box center [155, 9] width 8 height 8
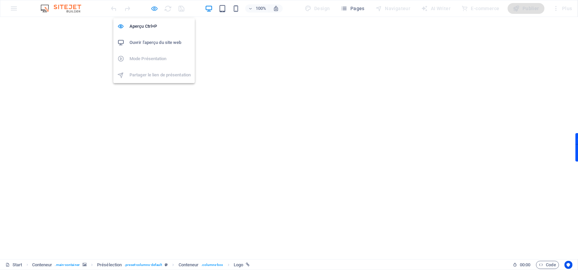
click at [157, 8] on icon "button" at bounding box center [155, 9] width 8 height 8
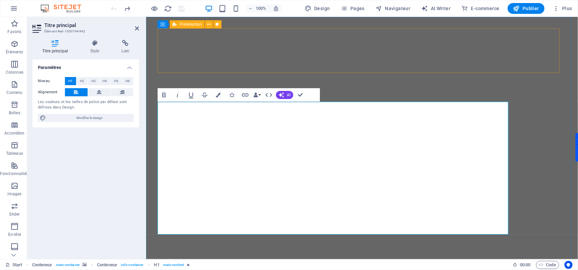
click at [139, 28] on aside "Titre principal Élément #ed-1000744442 Titre principal Style Lien Paramètres Ni…" at bounding box center [86, 138] width 119 height 242
click at [137, 28] on icon at bounding box center [137, 28] width 4 height 5
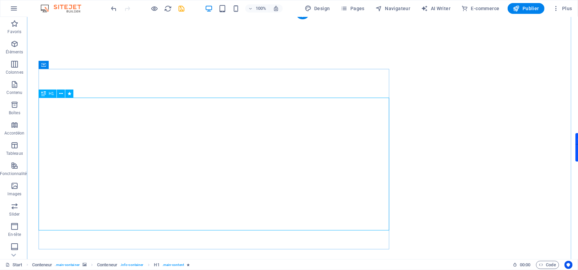
scroll to position [23, 0]
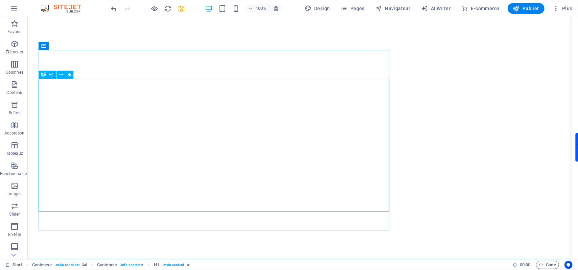
click at [49, 74] on span "H1" at bounding box center [51, 75] width 5 height 4
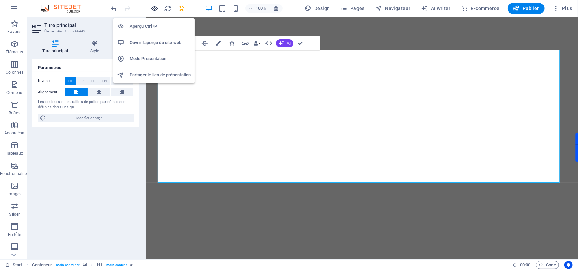
click at [154, 8] on icon "button" at bounding box center [155, 9] width 8 height 8
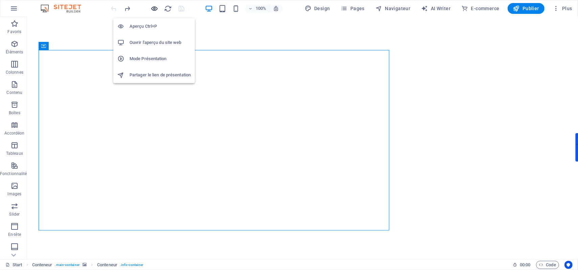
click at [158, 9] on icon "button" at bounding box center [155, 9] width 8 height 8
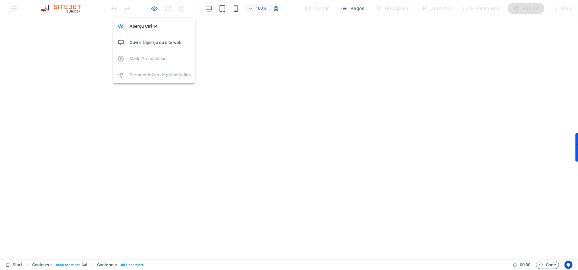
click at [154, 9] on icon "button" at bounding box center [155, 9] width 8 height 8
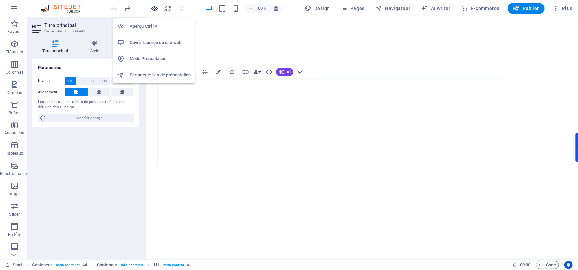
click at [154, 8] on icon "button" at bounding box center [155, 9] width 8 height 8
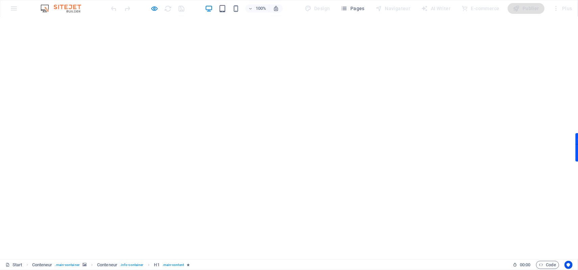
scroll to position [0, 0]
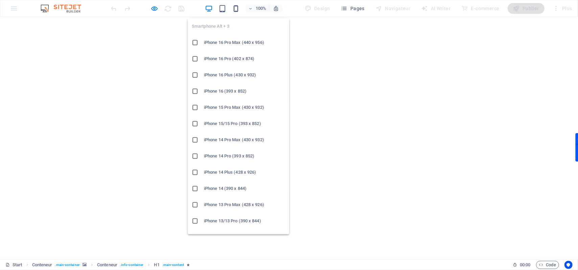
click at [236, 8] on icon "button" at bounding box center [236, 9] width 8 height 8
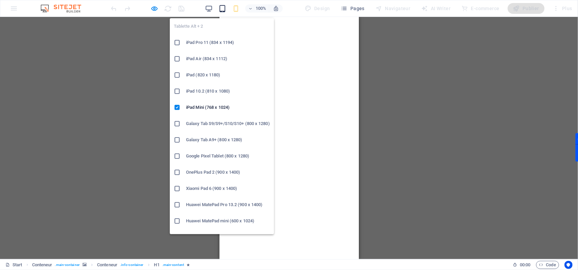
click at [222, 10] on icon "button" at bounding box center [222, 9] width 8 height 8
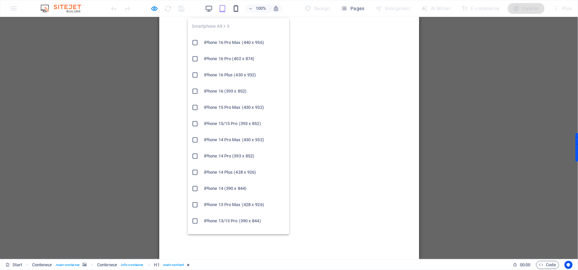
click at [237, 7] on icon "button" at bounding box center [236, 9] width 8 height 8
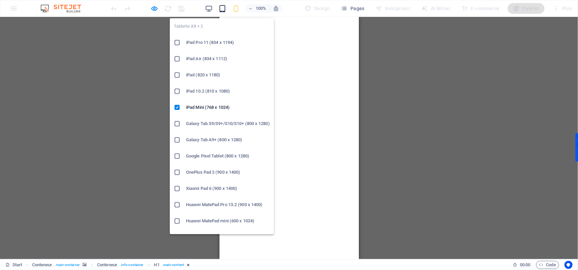
click at [223, 8] on icon "button" at bounding box center [222, 9] width 8 height 8
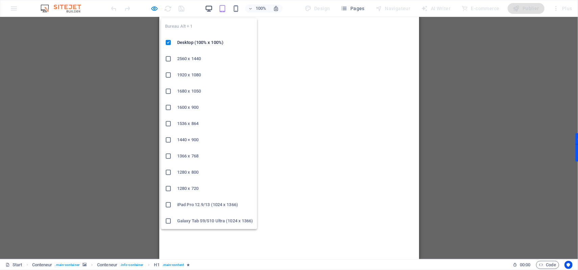
click at [213, 9] on icon "button" at bounding box center [209, 9] width 8 height 8
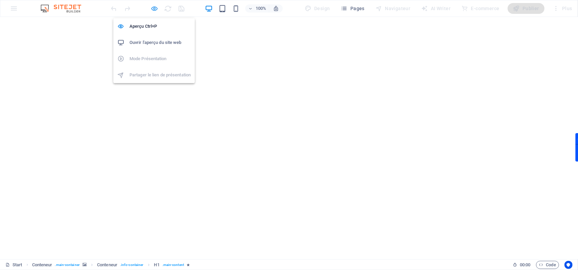
click at [154, 7] on icon "button" at bounding box center [155, 9] width 8 height 8
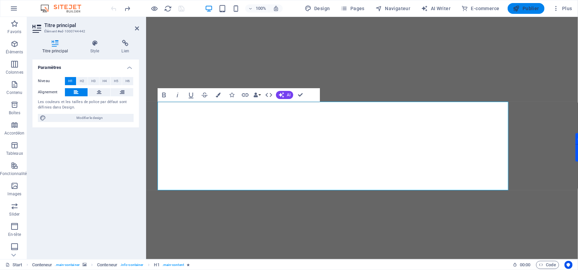
click at [533, 7] on span "Publier" at bounding box center [526, 8] width 26 height 7
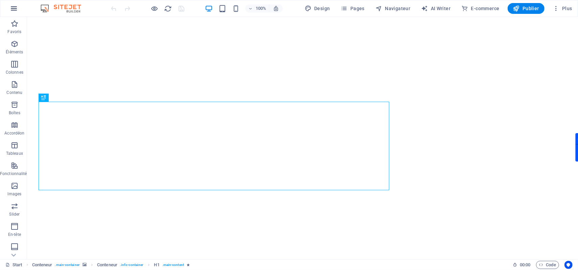
click at [14, 5] on icon "button" at bounding box center [14, 8] width 8 height 8
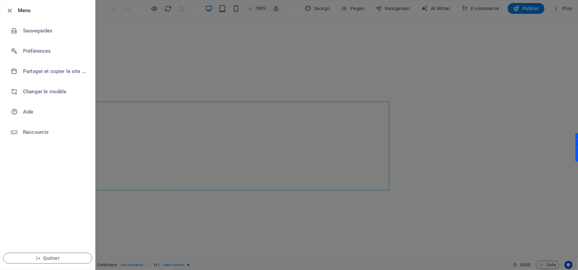
click at [566, 6] on div at bounding box center [289, 135] width 578 height 270
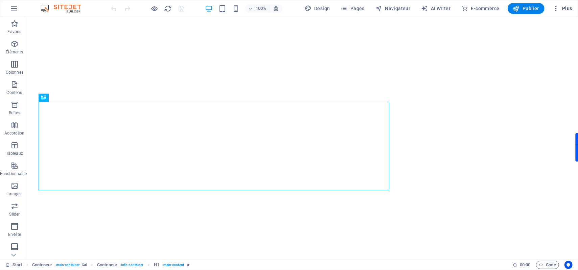
click at [566, 8] on span "Plus" at bounding box center [563, 8] width 20 height 7
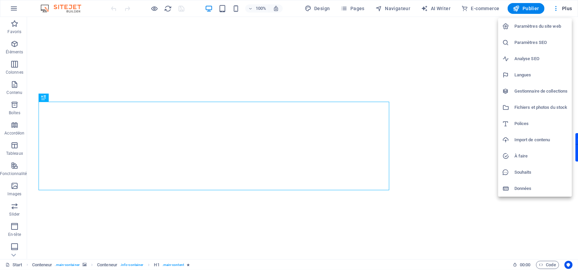
click at [533, 60] on h6 "Analyse SEO" at bounding box center [540, 59] width 53 height 8
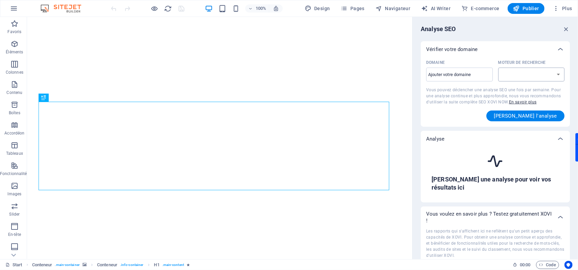
select select "google.com"
click at [571, 10] on span "Plus" at bounding box center [563, 8] width 20 height 7
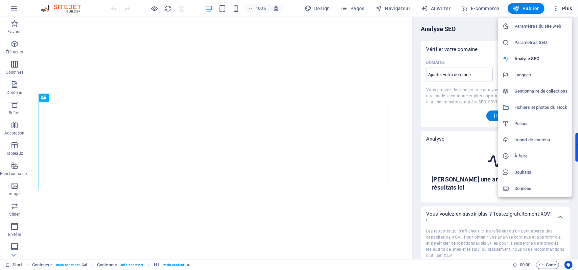
click at [536, 42] on h6 "Paramètres SEO" at bounding box center [540, 43] width 53 height 8
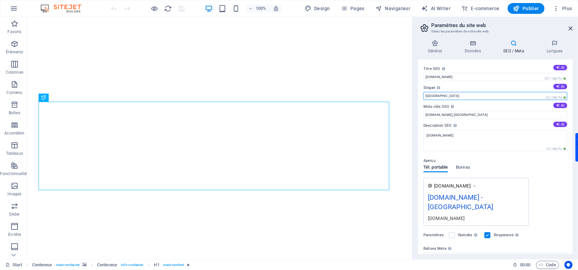
click at [468, 93] on input "Berlin" at bounding box center [495, 96] width 144 height 8
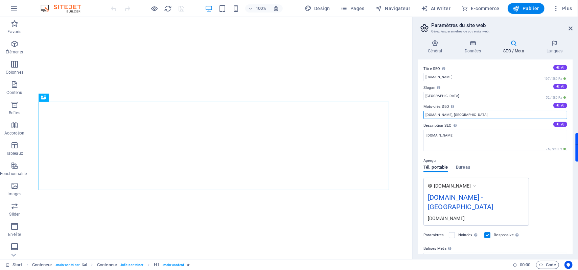
click at [485, 117] on input "digitmy.com, Berlin" at bounding box center [495, 115] width 144 height 8
type input "digitmy.com, agence seo , agence digitale , agence marketing, strategie digitale"
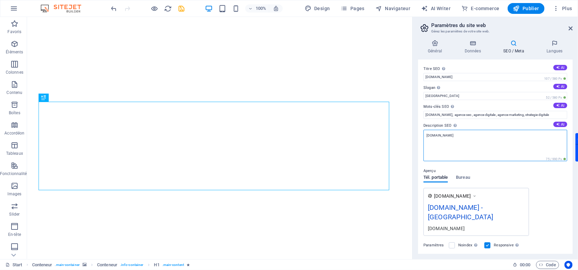
click at [454, 139] on textarea "[DOMAIN_NAME]" at bounding box center [495, 145] width 144 height 31
click at [433, 135] on textarea "[DOMAIN_NAME]" at bounding box center [495, 145] width 144 height 31
click at [434, 135] on textarea "[DOMAIN_NAME]" at bounding box center [495, 145] width 144 height 31
click at [435, 135] on textarea "[DOMAIN_NAME]" at bounding box center [495, 145] width 144 height 31
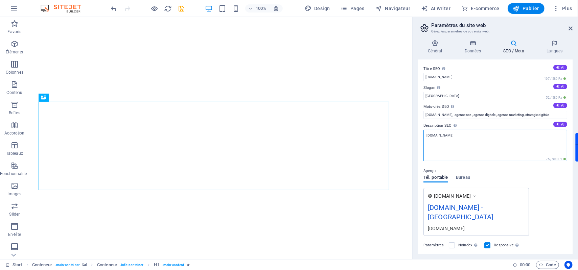
paste textarea "DIGITMY est une agence digitale qui accompagne les marques dans leur transforma…"
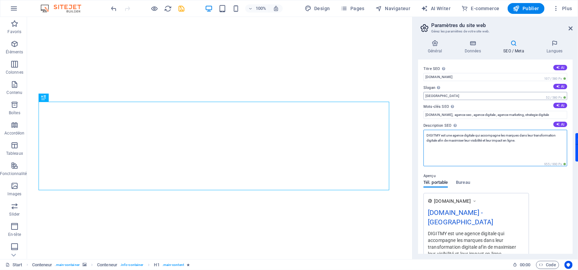
type textarea "DIGITMY est une agence digitale qui accompagne les marques dans leur transforma…"
click at [453, 96] on input "Berlin" at bounding box center [495, 96] width 144 height 8
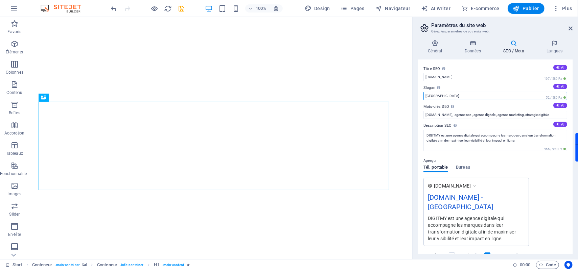
click at [453, 96] on input "Berlin" at bounding box center [495, 96] width 144 height 8
click at [440, 96] on input "Berlin" at bounding box center [495, 96] width 144 height 8
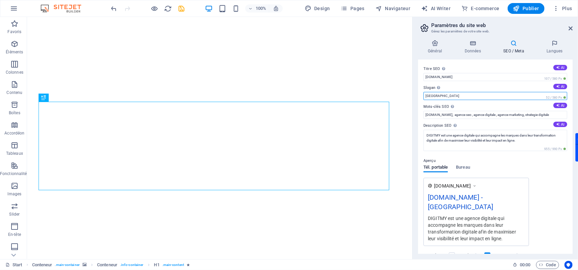
paste input "Digitalisons ensemble vos idées"
type input "Digitalisons ensemble vos idées"
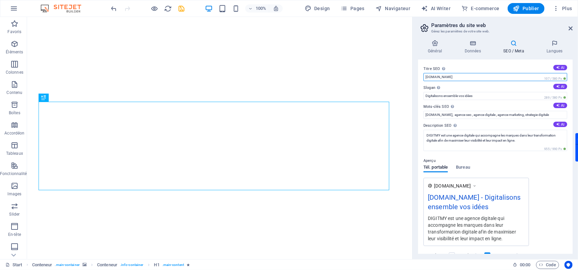
click at [453, 77] on input "[DOMAIN_NAME]" at bounding box center [495, 77] width 144 height 8
click at [428, 76] on input "digitmy" at bounding box center [495, 77] width 144 height 8
type input "Digitmy"
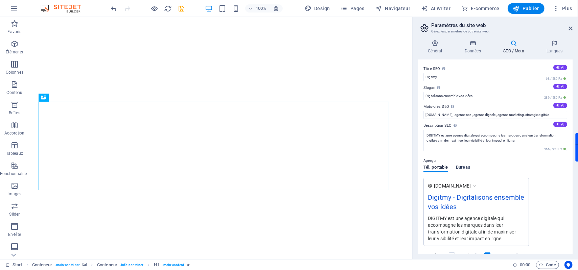
click at [466, 169] on span "Bureau" at bounding box center [463, 167] width 14 height 9
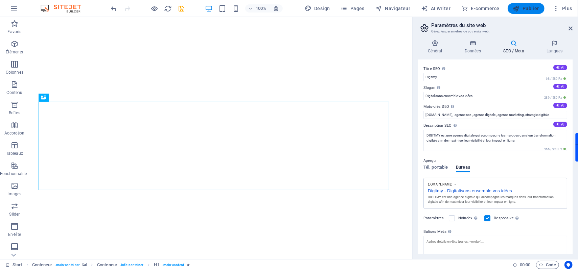
click at [531, 10] on span "Publier" at bounding box center [526, 8] width 26 height 7
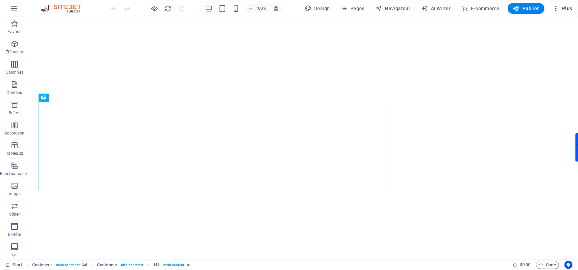
click at [568, 7] on span "Plus" at bounding box center [563, 8] width 20 height 7
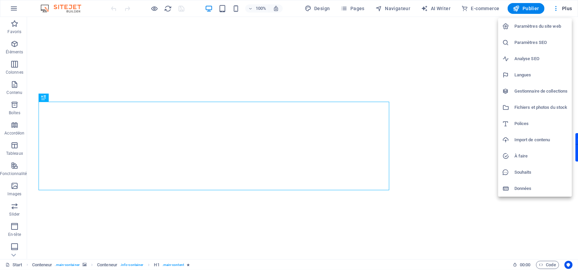
click at [546, 27] on h6 "Paramètres du site web" at bounding box center [540, 26] width 53 height 8
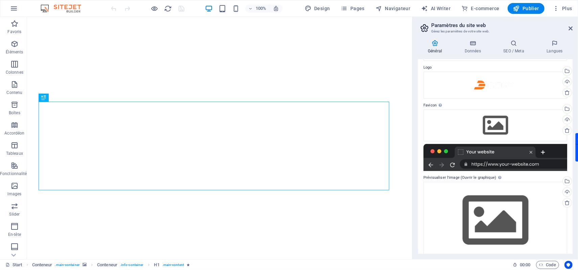
scroll to position [31, 0]
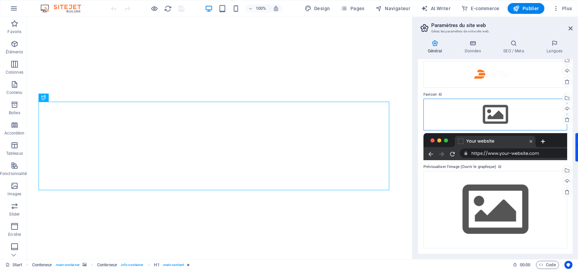
click at [496, 118] on div "Glissez les fichiers ici, cliquez pour choisir les fichiers ou sélectionnez les…" at bounding box center [495, 115] width 144 height 32
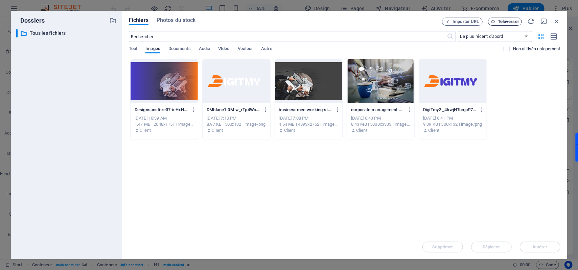
click at [505, 21] on span "Téléverser" at bounding box center [508, 22] width 21 height 4
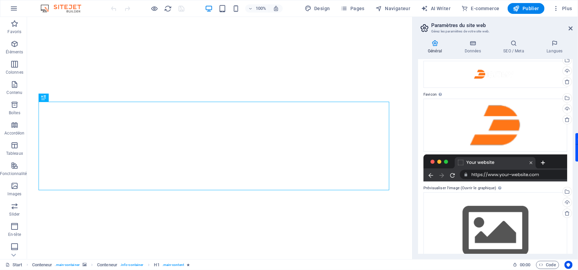
scroll to position [52, 0]
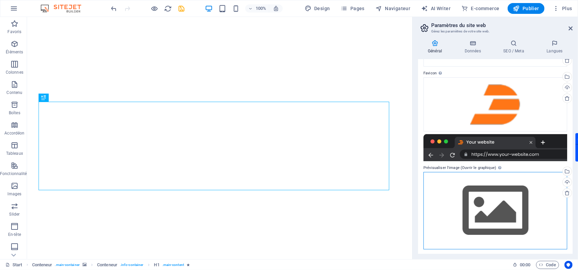
click at [524, 210] on div "Glissez les fichiers ici, cliquez pour choisir les fichiers ou sélectionnez les…" at bounding box center [495, 210] width 144 height 77
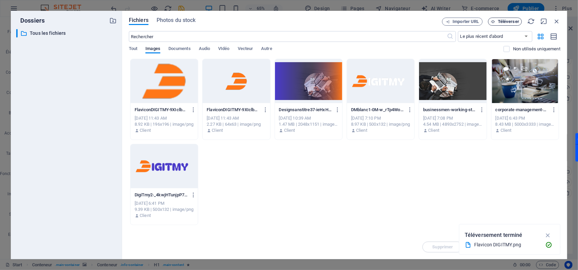
click at [502, 23] on span "Téléverser" at bounding box center [508, 22] width 21 height 4
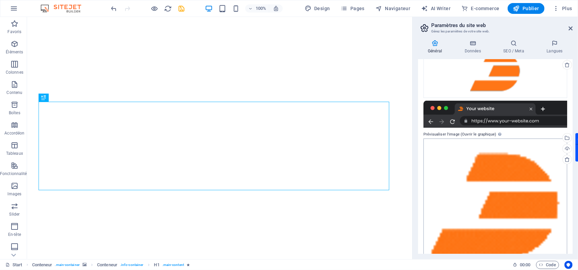
scroll to position [109, 0]
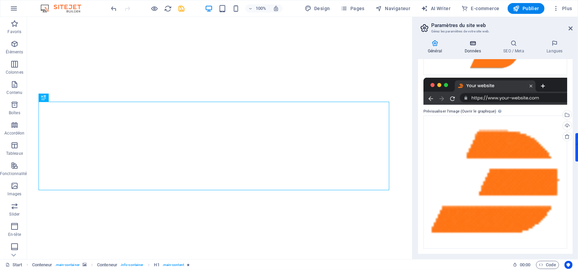
click at [476, 48] on h4 "Données" at bounding box center [474, 47] width 39 height 14
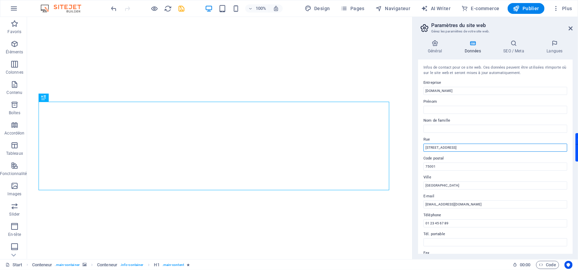
click at [468, 147] on input "[STREET_ADDRESS]" at bounding box center [495, 148] width 144 height 8
type input "BD anfa"
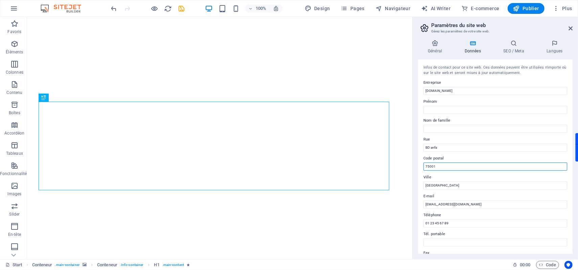
click at [446, 164] on input "75001" at bounding box center [495, 167] width 144 height 8
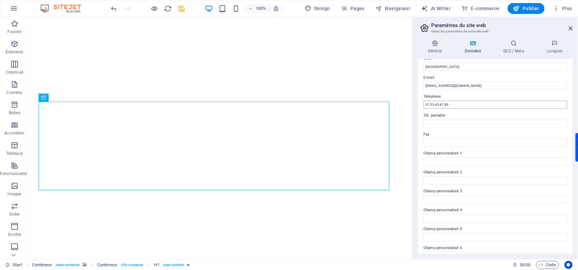
scroll to position [131, 0]
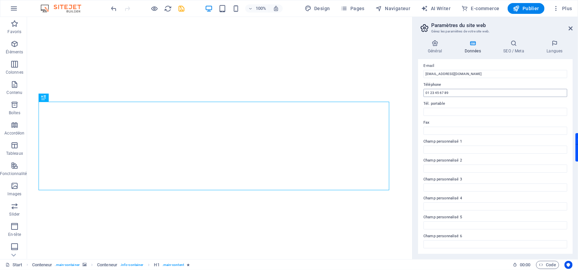
type input "20000"
click at [450, 90] on input "01 23 45 67 89" at bounding box center [495, 93] width 144 height 8
type input "0619308548"
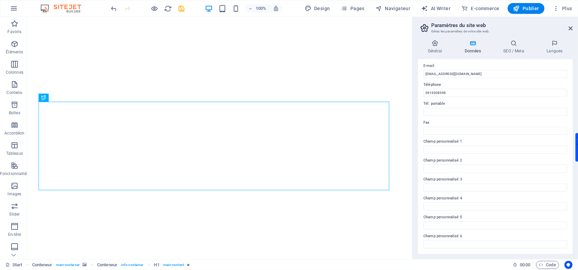
type input "[PERSON_NAME]"
type input "DZIME NGUEMA"
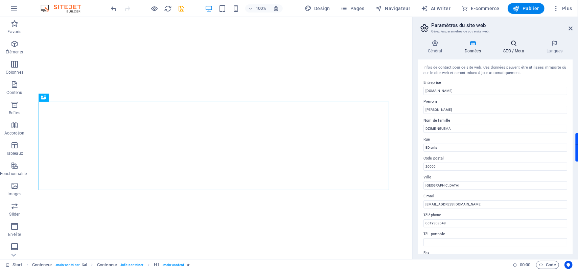
click at [515, 49] on h4 "SEO / Meta" at bounding box center [514, 47] width 43 height 14
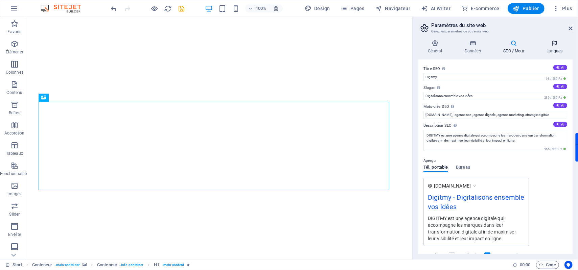
click at [546, 48] on h4 "Langues" at bounding box center [555, 47] width 36 height 14
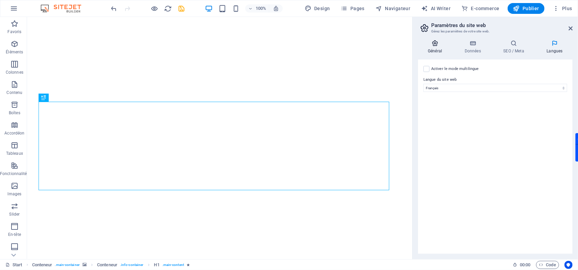
click at [429, 45] on icon at bounding box center [435, 43] width 34 height 7
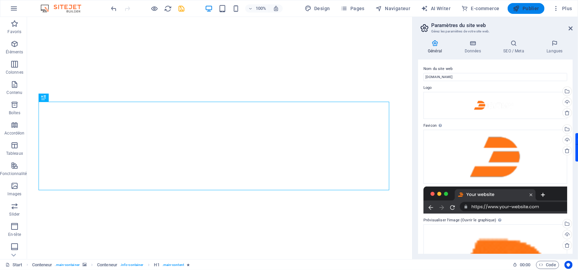
click at [533, 10] on span "Publier" at bounding box center [526, 8] width 26 height 7
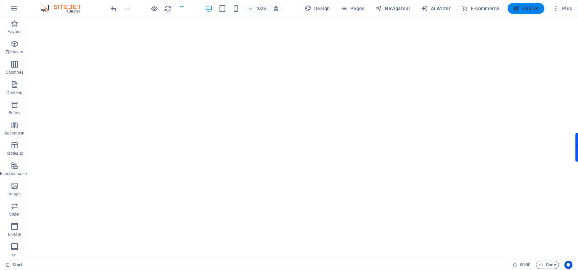
click at [532, 7] on span "Publier" at bounding box center [526, 8] width 26 height 7
